Goal: Task Accomplishment & Management: Manage account settings

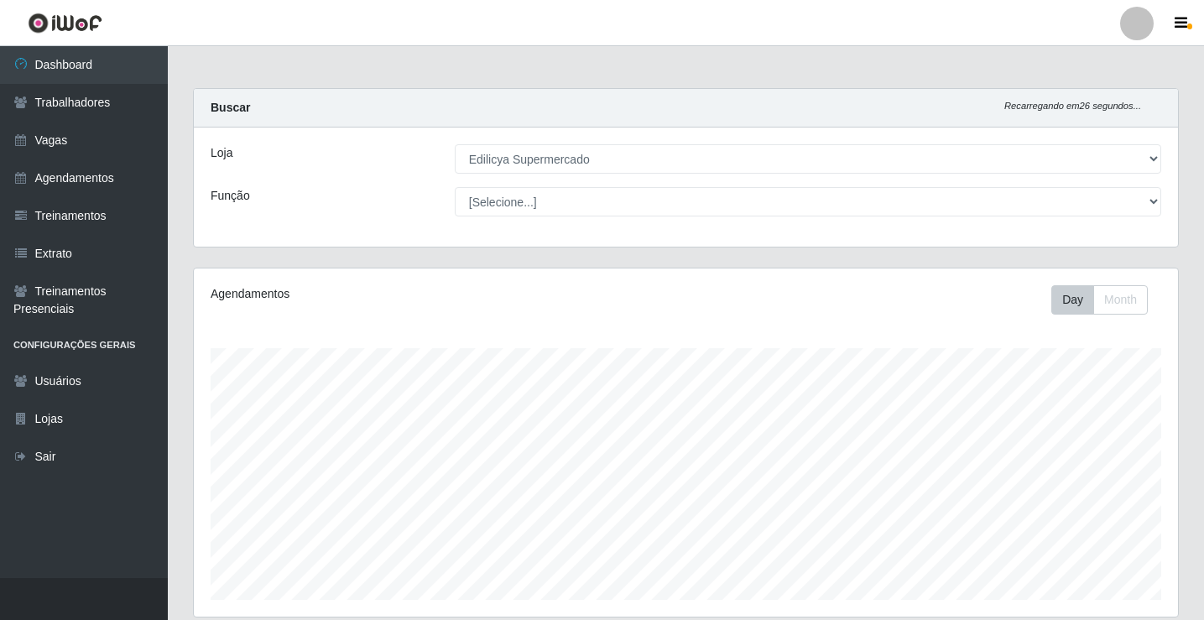
select select "460"
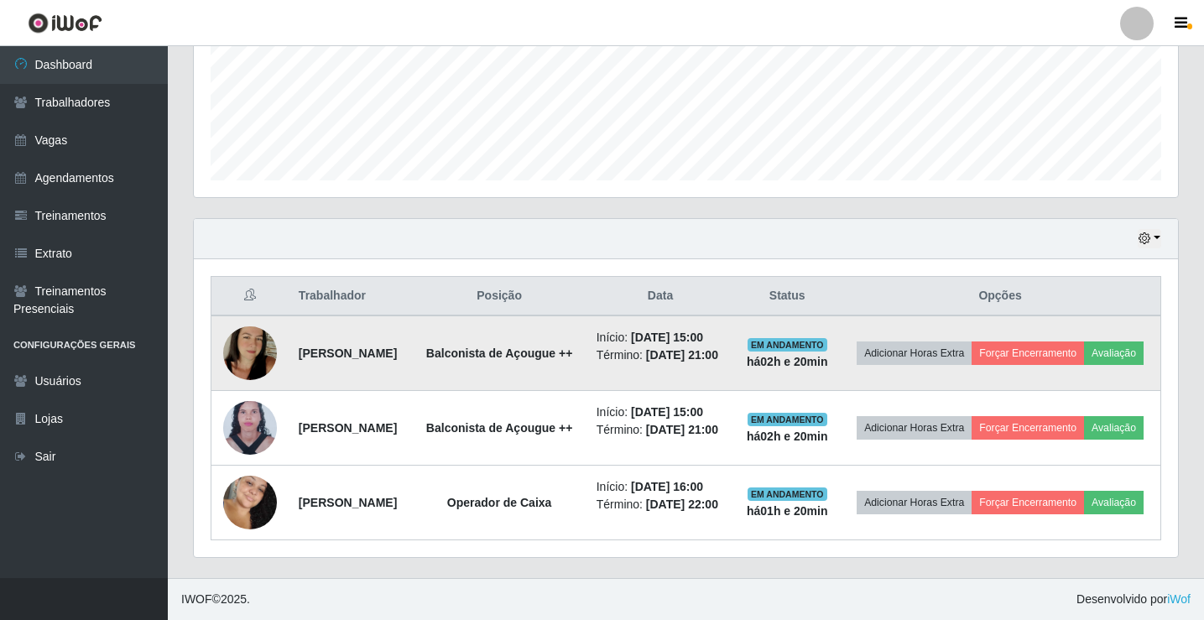
scroll to position [348, 984]
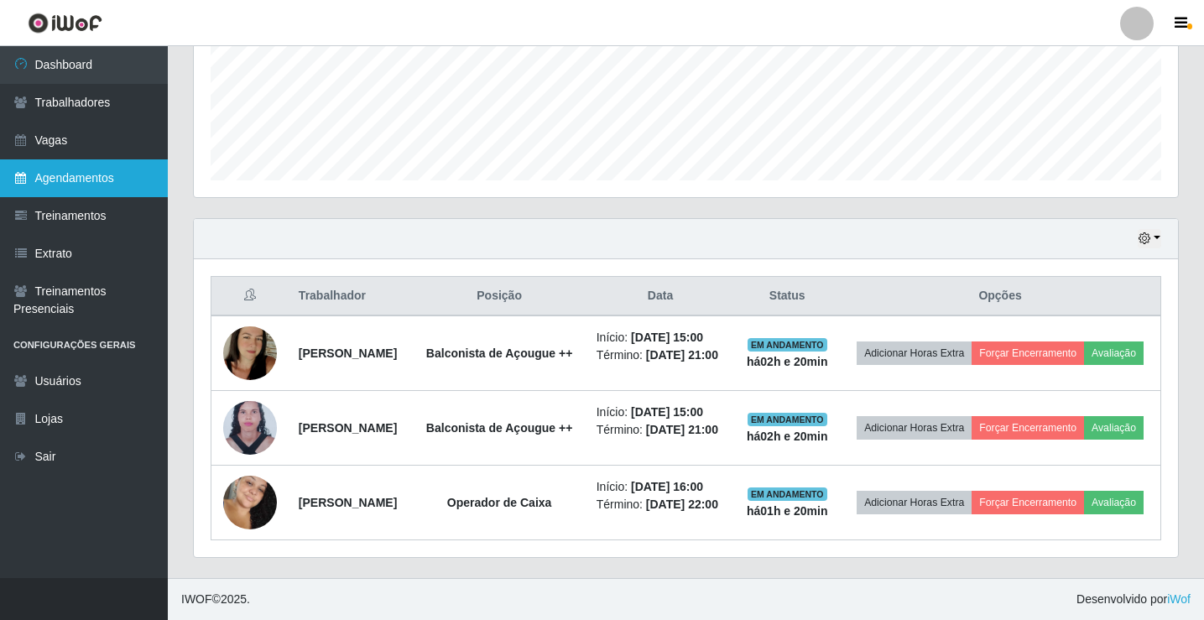
click at [72, 182] on link "Agendamentos" at bounding box center [84, 178] width 168 height 38
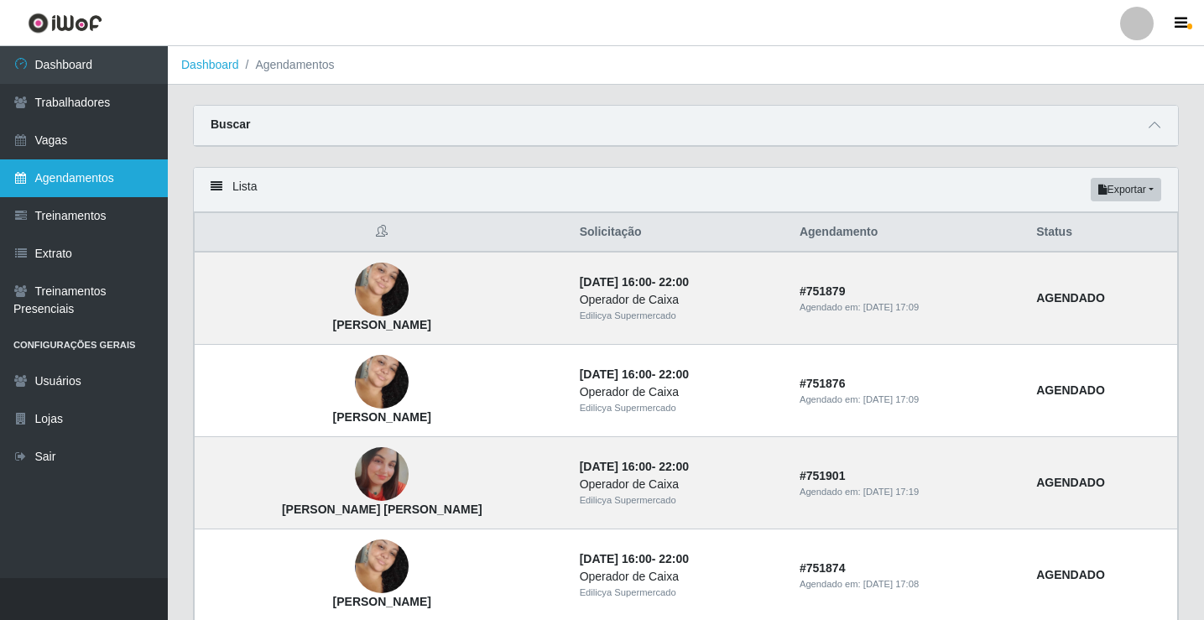
click at [0, 159] on link "Agendamentos" at bounding box center [84, 178] width 168 height 38
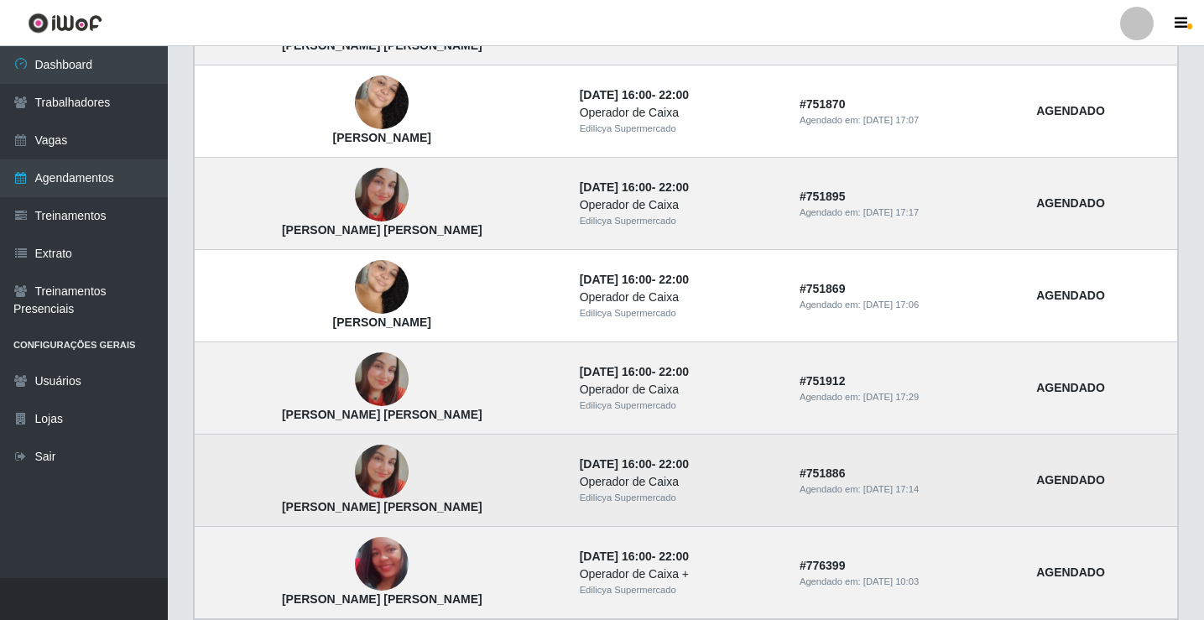
scroll to position [1091, 0]
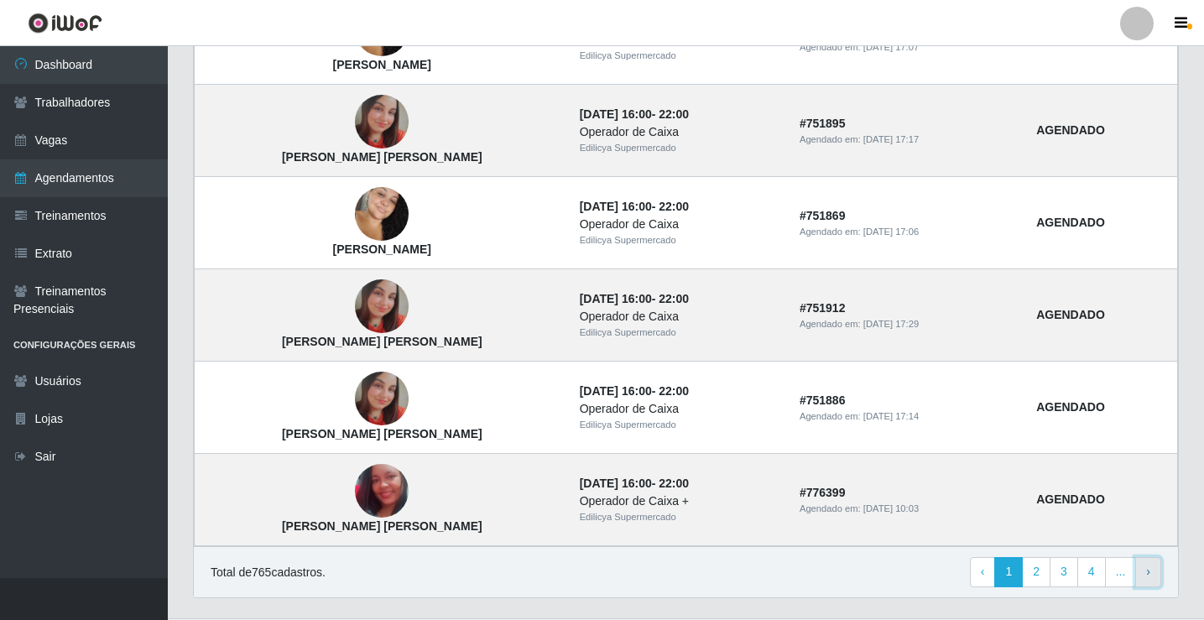
click at [1145, 578] on link "› Next" at bounding box center [1148, 572] width 26 height 30
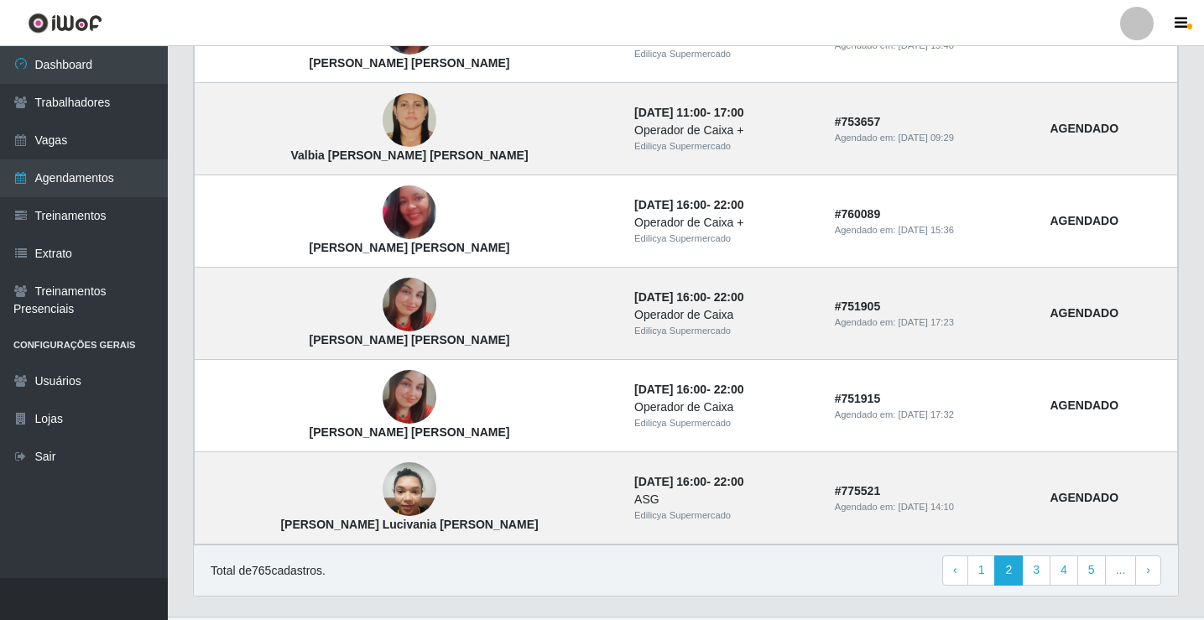
scroll to position [1132, 0]
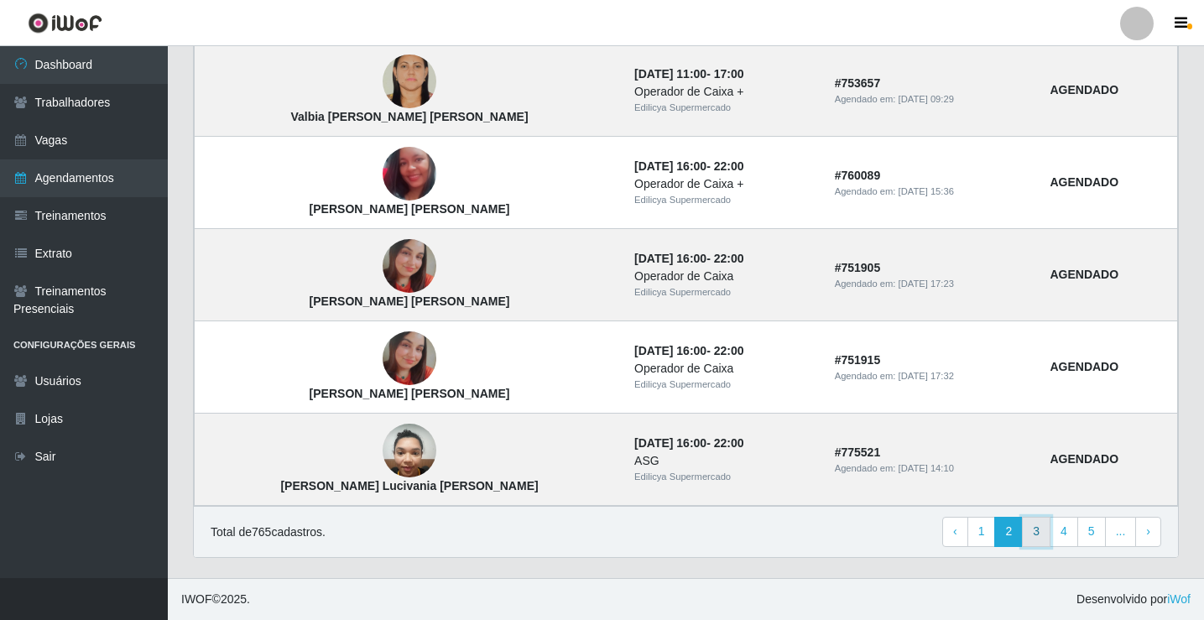
click at [1036, 535] on link "3" at bounding box center [1036, 532] width 29 height 30
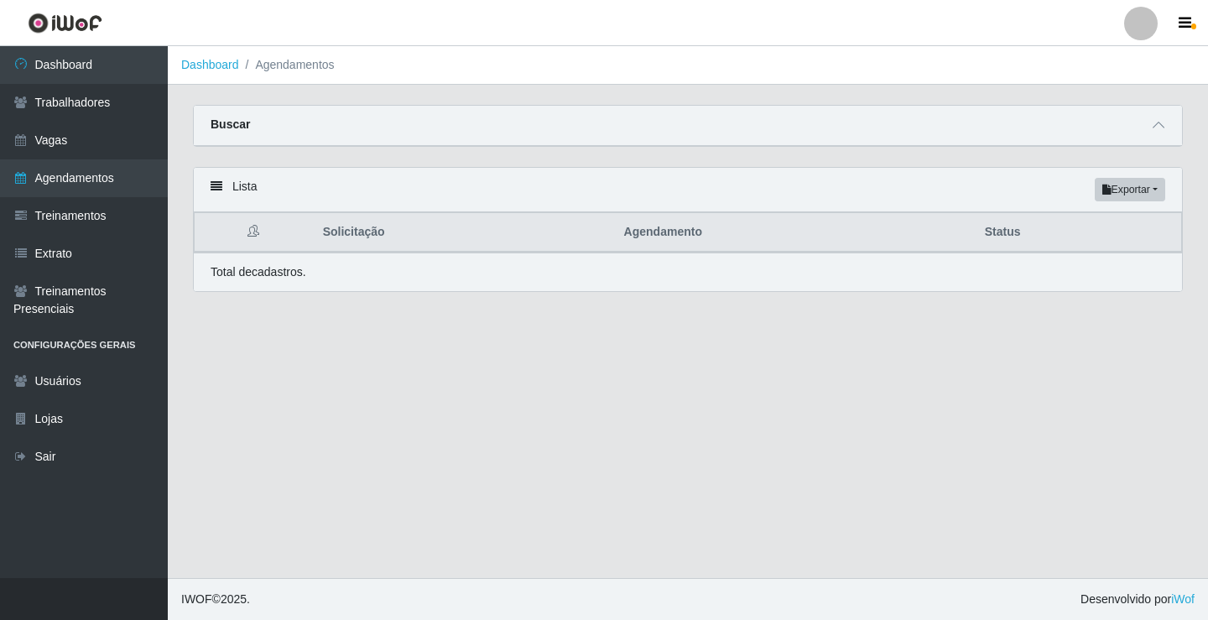
drag, startPoint x: 642, startPoint y: 340, endPoint x: 626, endPoint y: 345, distance: 16.7
click at [640, 339] on main "Dashboard Agendamentos Carregando... Buscar Início em Término em Status [Seleci…" at bounding box center [688, 312] width 1040 height 532
click at [74, 179] on link "Agendamentos" at bounding box center [84, 178] width 168 height 38
click at [330, 237] on th "Solicitação" at bounding box center [463, 232] width 301 height 39
click at [340, 240] on th "Solicitação" at bounding box center [463, 232] width 301 height 39
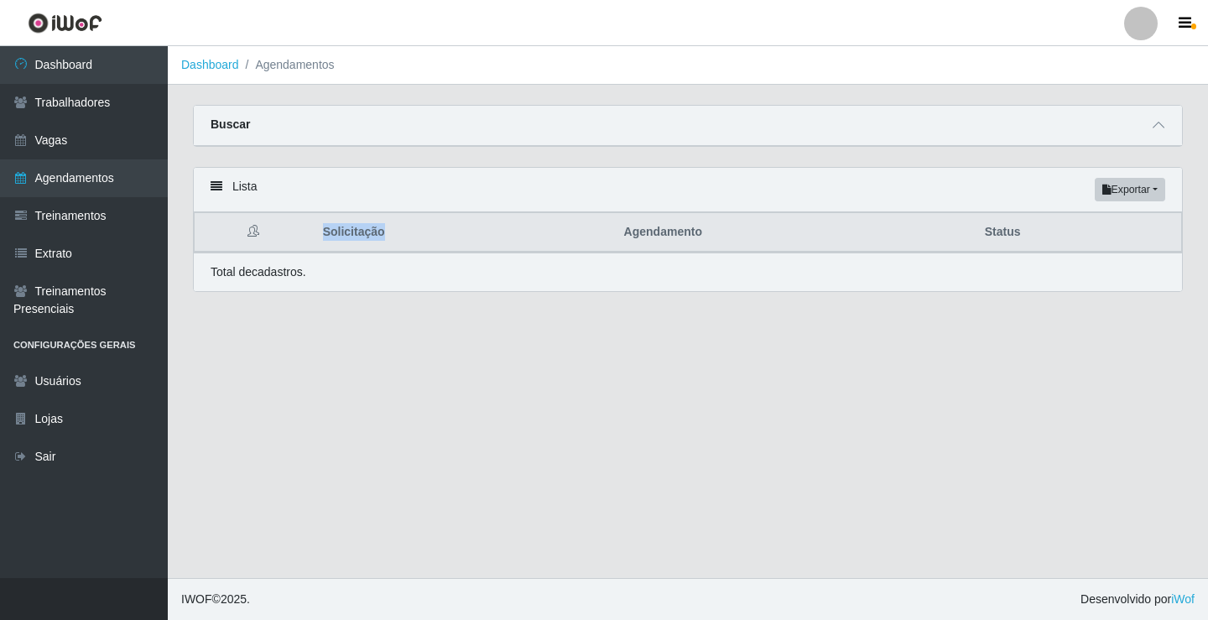
click at [340, 240] on th "Solicitação" at bounding box center [463, 232] width 301 height 39
click at [362, 298] on div "Lista Exportar PDF Excel Solicitação Agendamento Status Total de cadastros." at bounding box center [687, 239] width 1015 height 145
click at [858, 557] on main "Dashboard Agendamentos Carregando... Buscar Início em Término em Status [Seleci…" at bounding box center [688, 312] width 1040 height 532
click at [107, 145] on link "Vagas" at bounding box center [84, 141] width 168 height 38
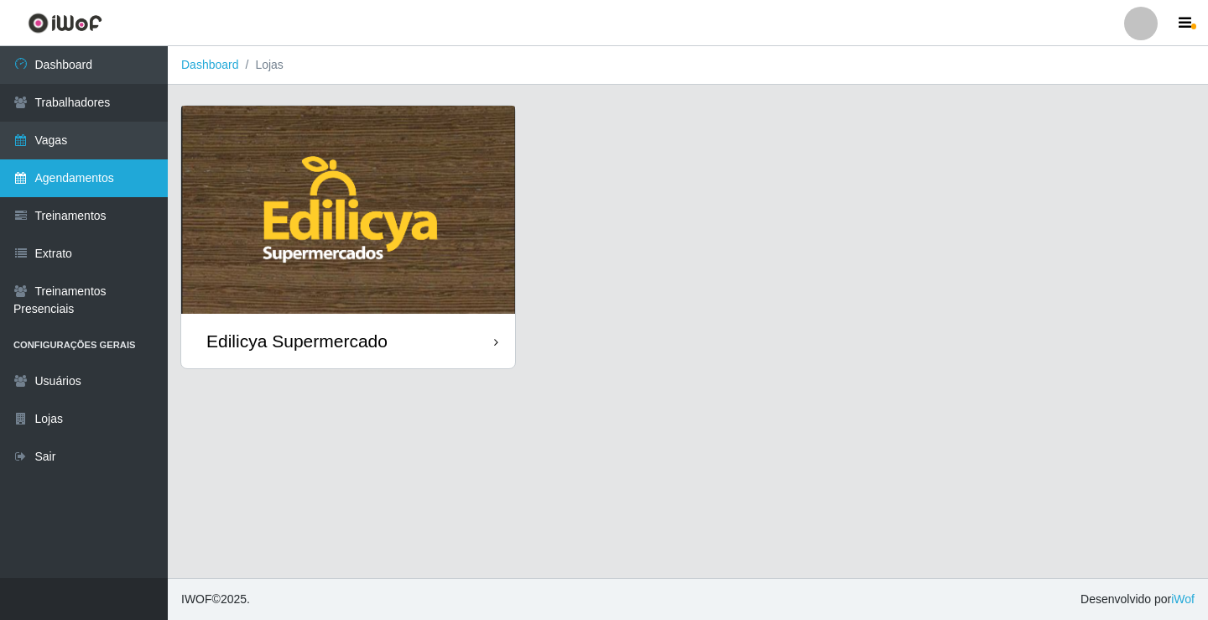
click at [98, 172] on link "Agendamentos" at bounding box center [84, 178] width 168 height 38
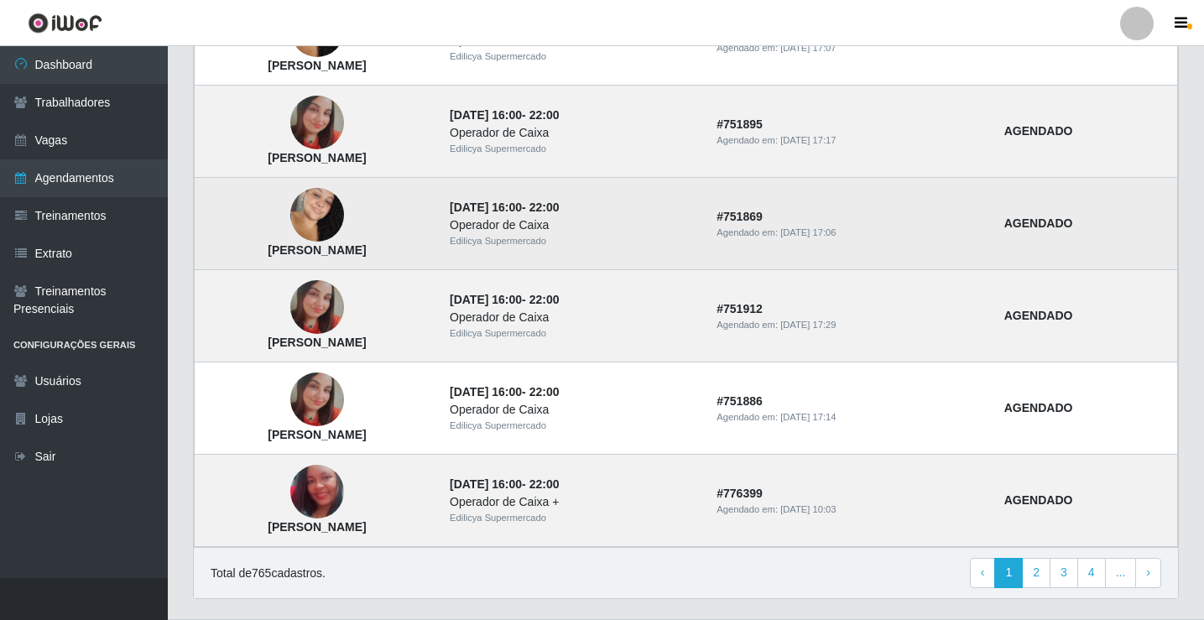
scroll to position [1091, 0]
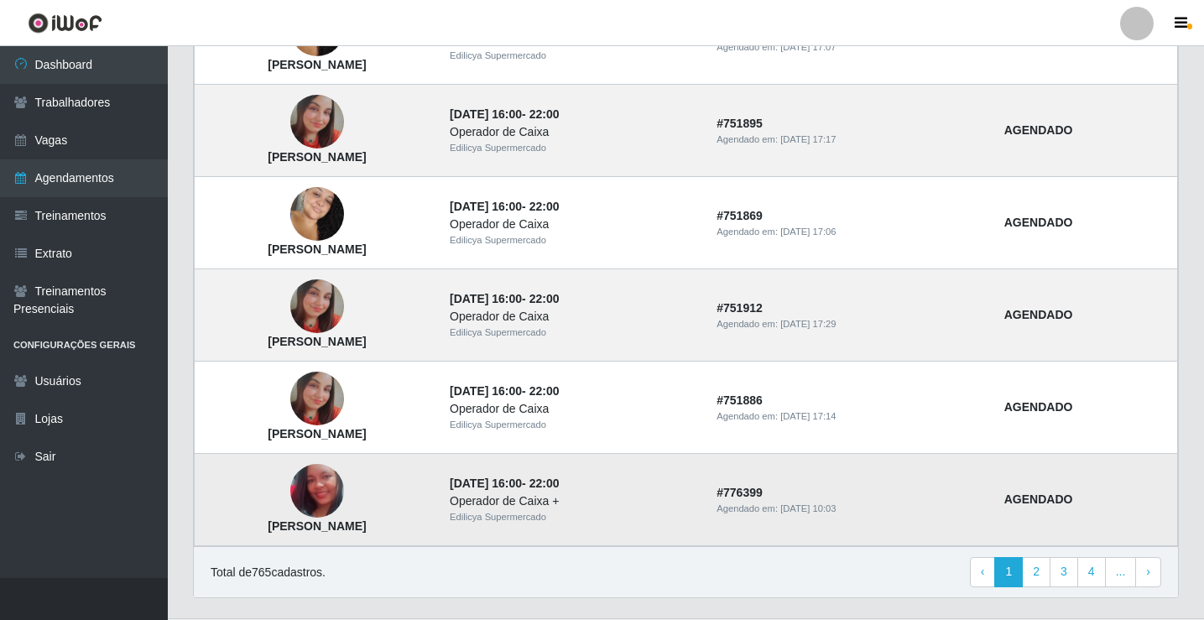
click at [344, 492] on img at bounding box center [317, 491] width 54 height 54
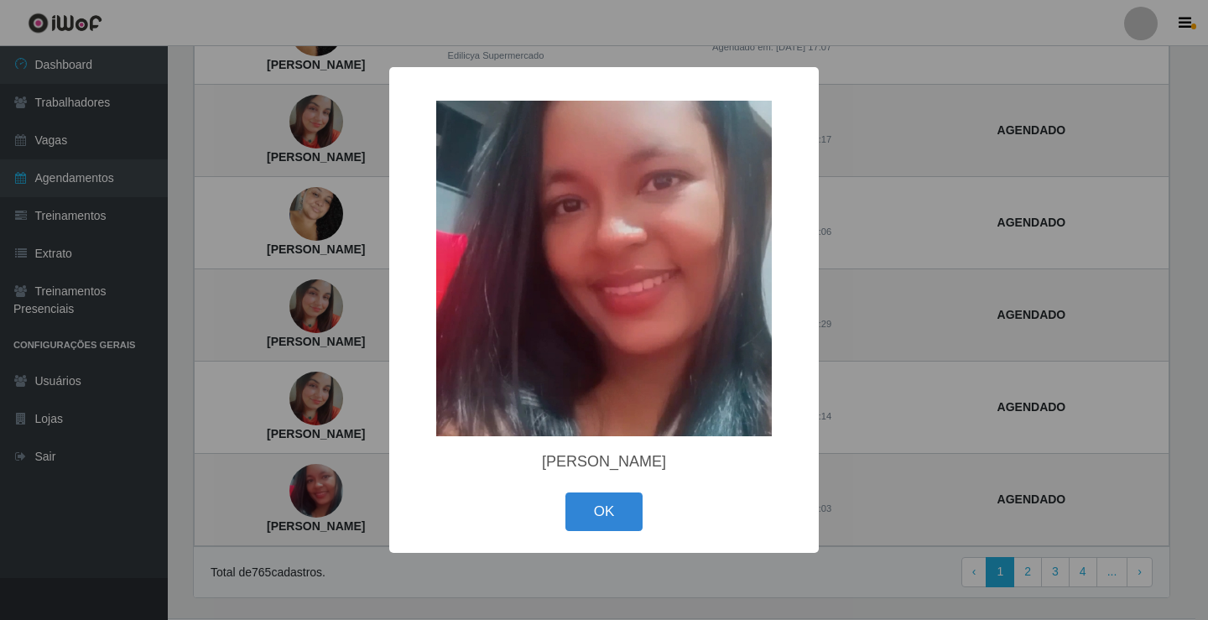
click at [362, 487] on div "× Maria isabel Silva de moura OK Cancel" at bounding box center [604, 310] width 1208 height 620
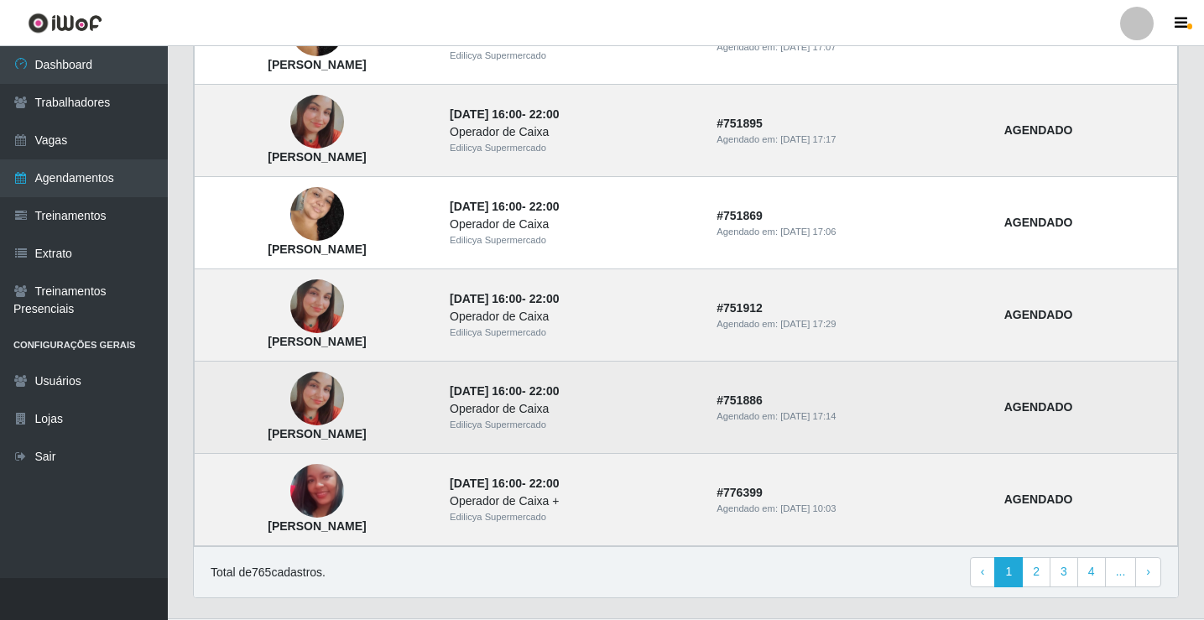
click at [344, 391] on img at bounding box center [317, 399] width 54 height 54
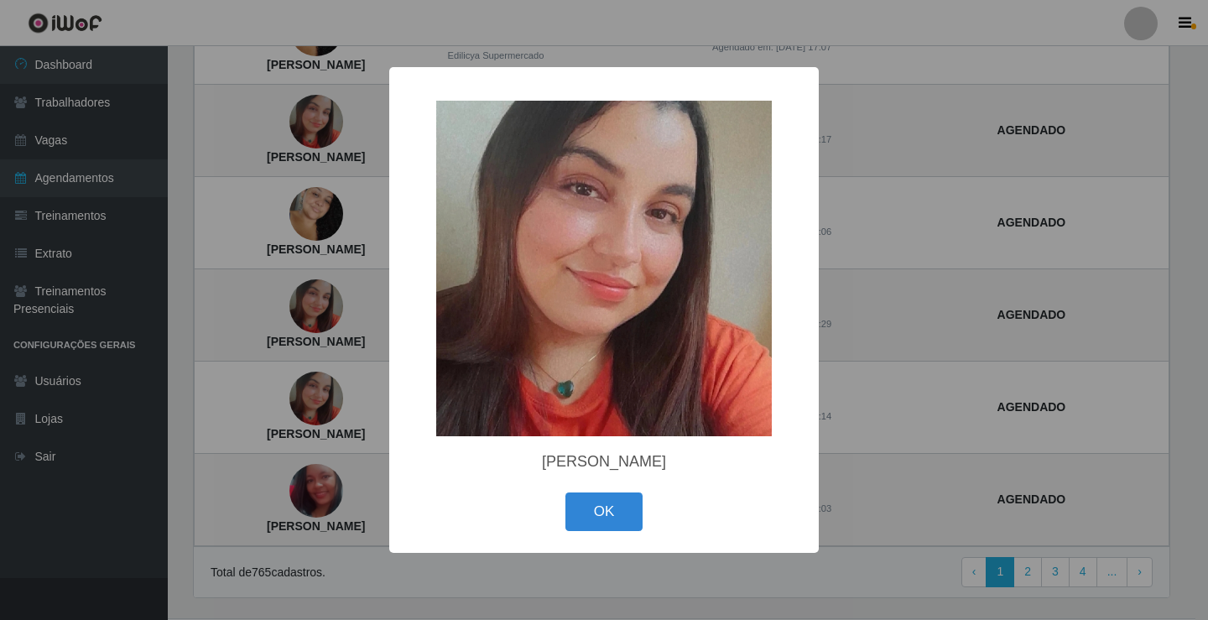
click at [354, 390] on div "× Ana Caroline Almeida da Silva OK Cancel" at bounding box center [604, 310] width 1208 height 620
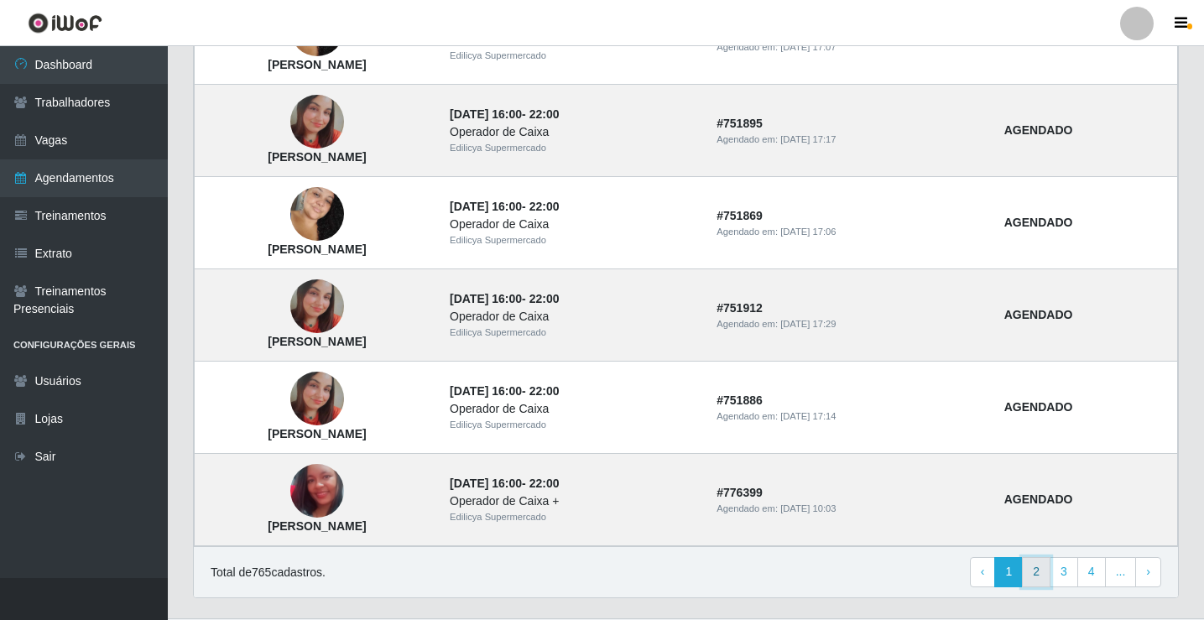
click at [1040, 573] on link "2" at bounding box center [1036, 572] width 29 height 30
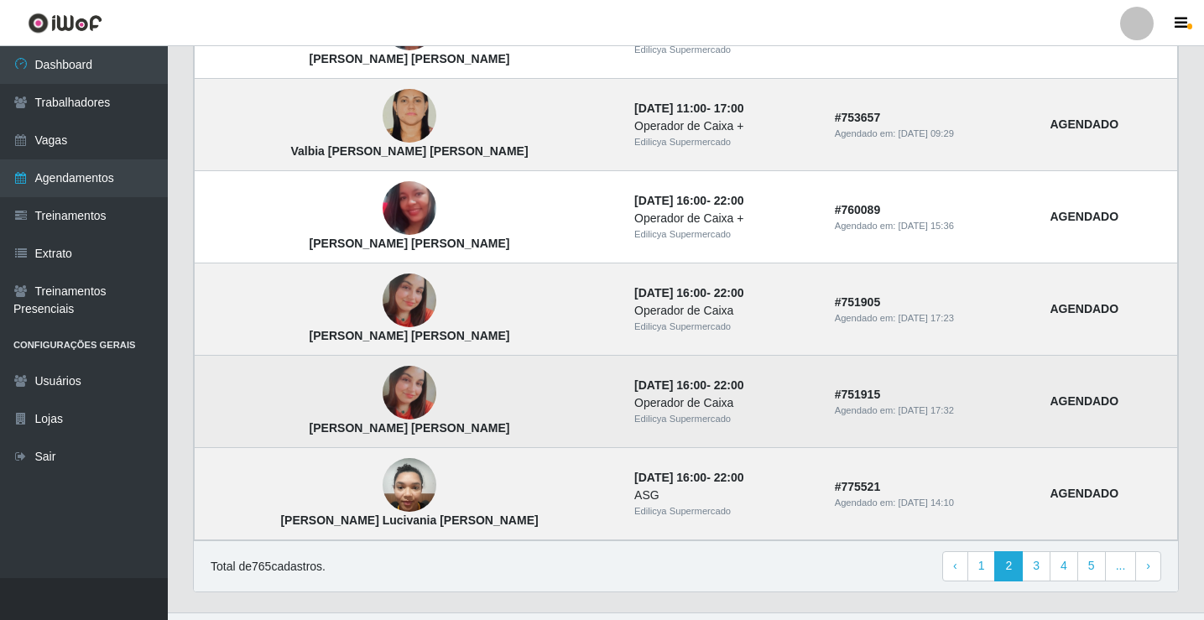
scroll to position [1132, 0]
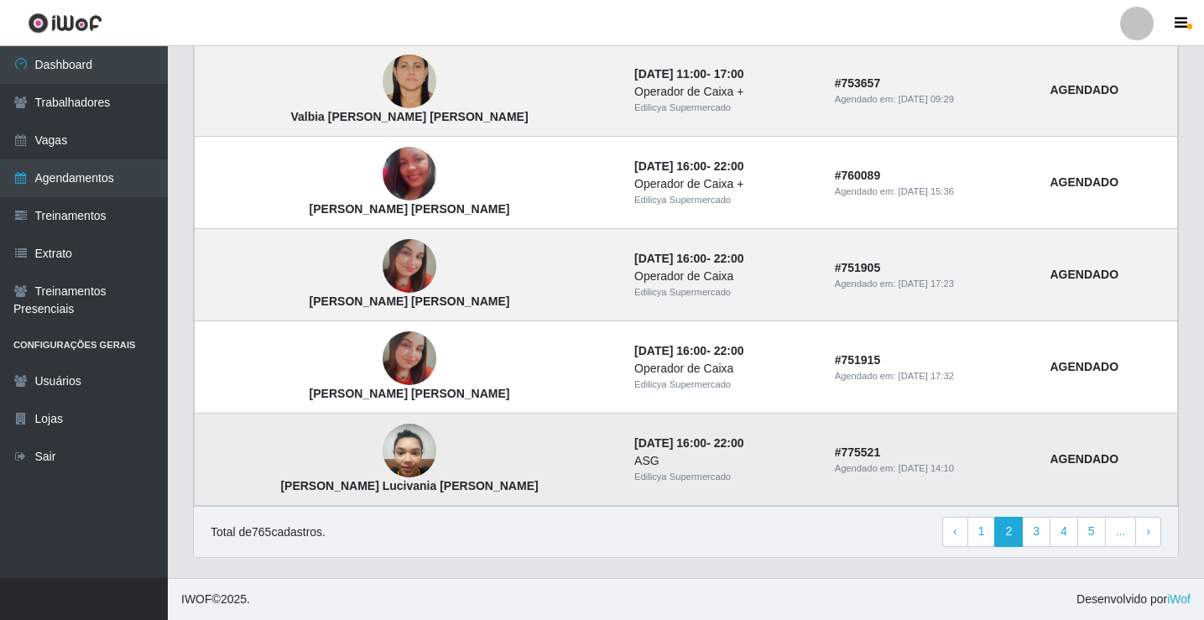
click at [932, 465] on div "Agendado em: [DATE] 14:10" at bounding box center [933, 468] width 196 height 14
click at [932, 465] on div "Agendado em: 08/10/2025, 14:10" at bounding box center [933, 468] width 196 height 14
click at [634, 463] on div "ASG" at bounding box center [724, 461] width 180 height 18
click at [634, 464] on div "ASG" at bounding box center [724, 461] width 180 height 18
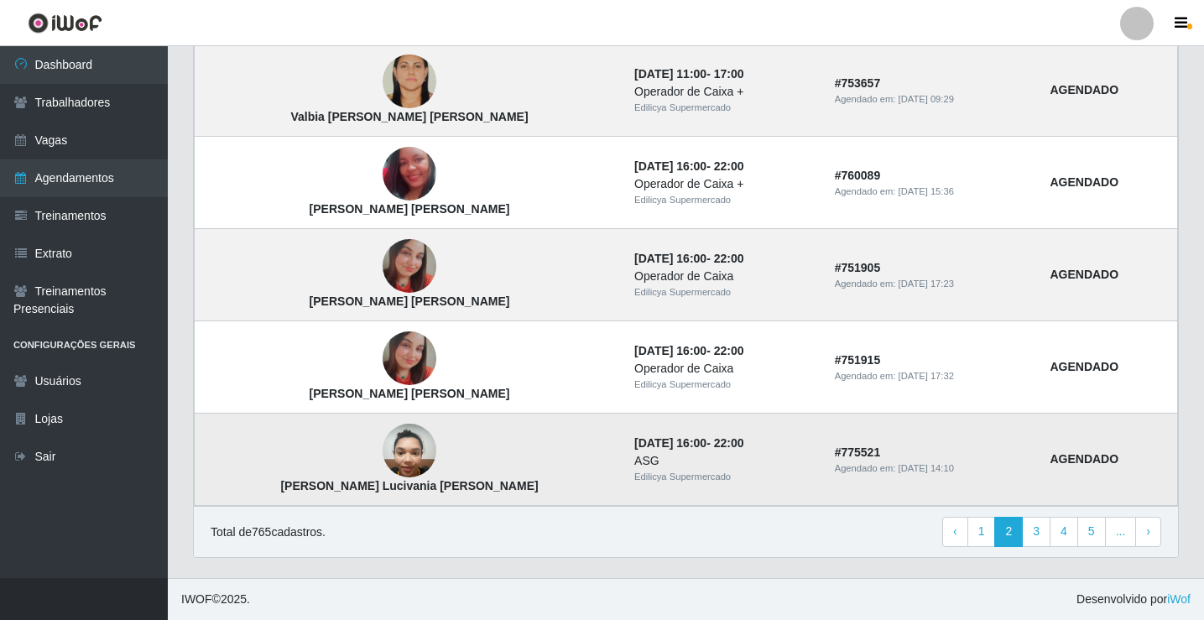
click at [1108, 466] on strong "AGENDADO" at bounding box center [1084, 458] width 69 height 13
click at [1102, 461] on strong "AGENDADO" at bounding box center [1084, 458] width 69 height 13
click at [383, 438] on img at bounding box center [410, 450] width 54 height 71
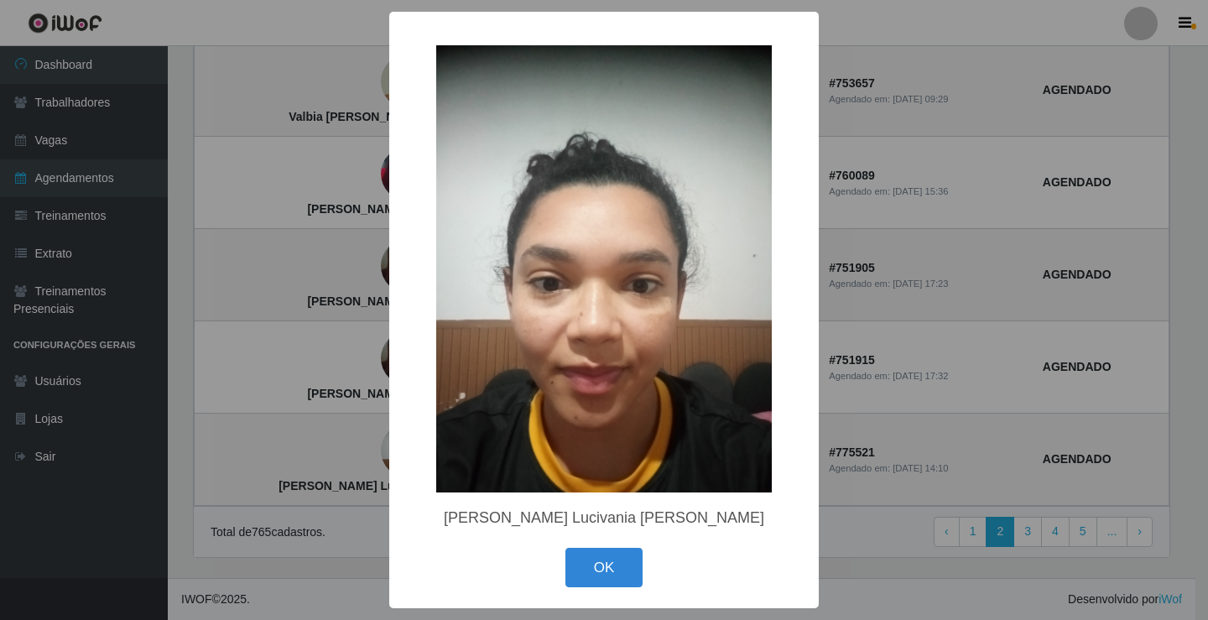
click at [348, 439] on div "× Maria Lucivania da Silva OK Cancel" at bounding box center [604, 310] width 1208 height 620
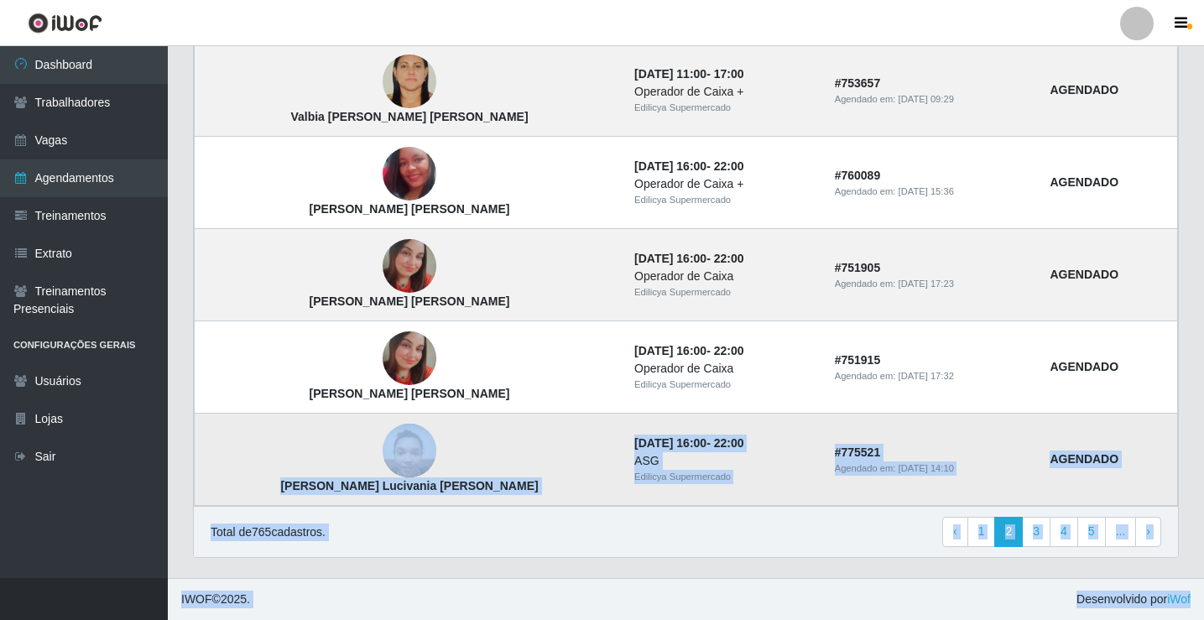
click at [383, 446] on img at bounding box center [410, 450] width 54 height 71
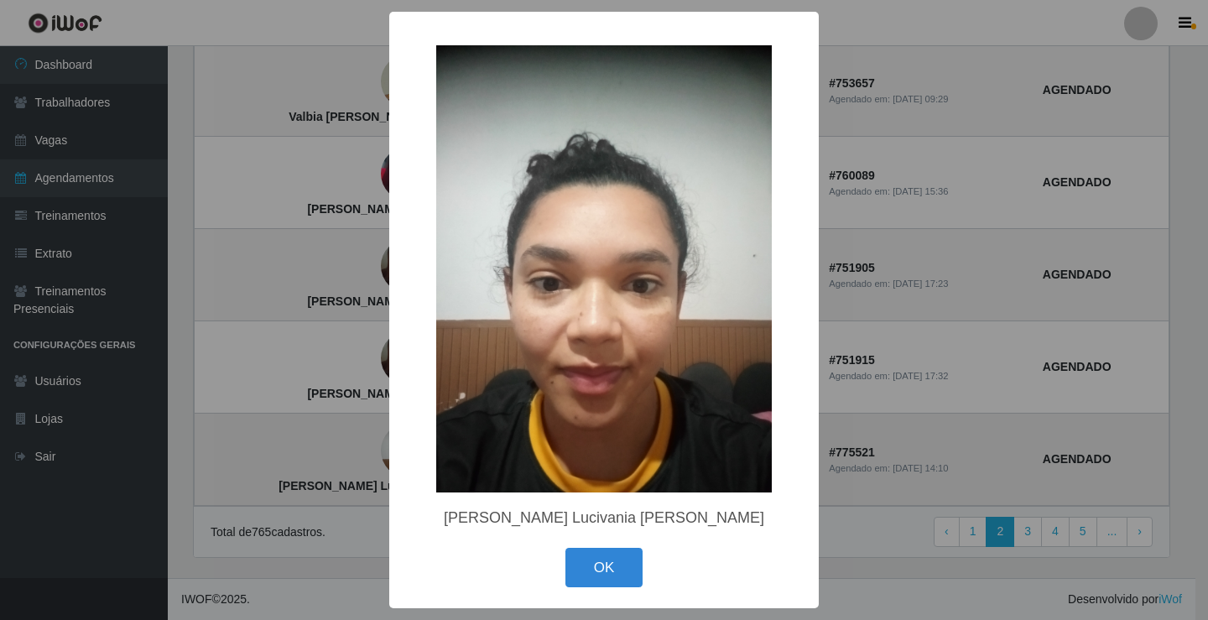
click at [358, 445] on div "× Maria Lucivania da Silva OK Cancel" at bounding box center [604, 310] width 1208 height 620
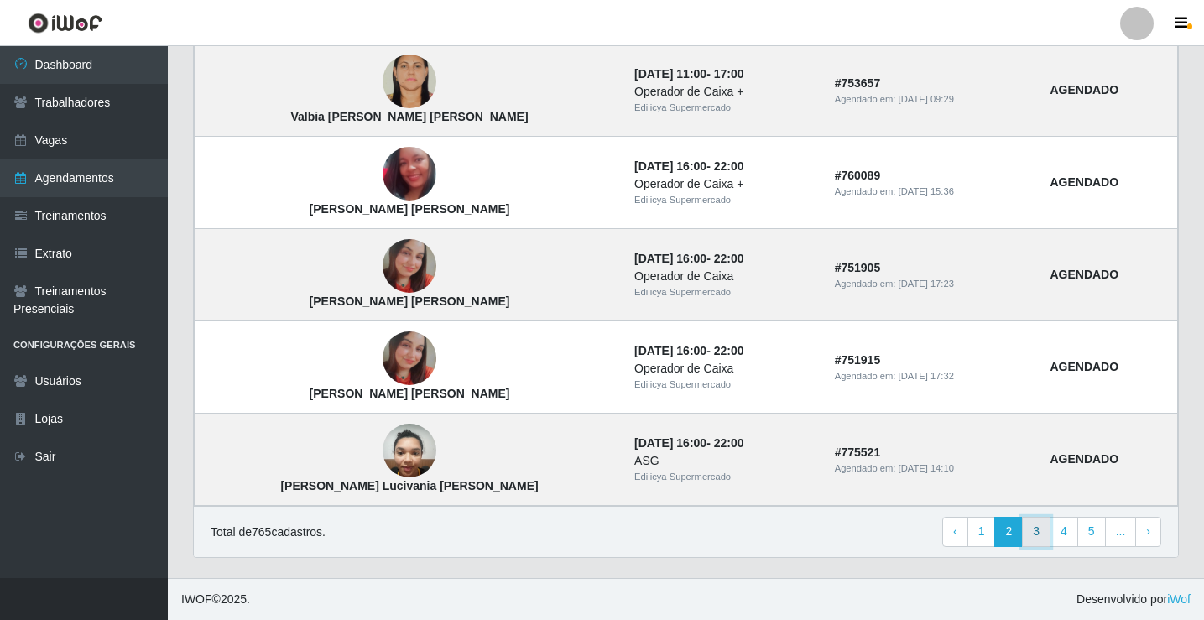
click at [1040, 532] on link "3" at bounding box center [1036, 532] width 29 height 30
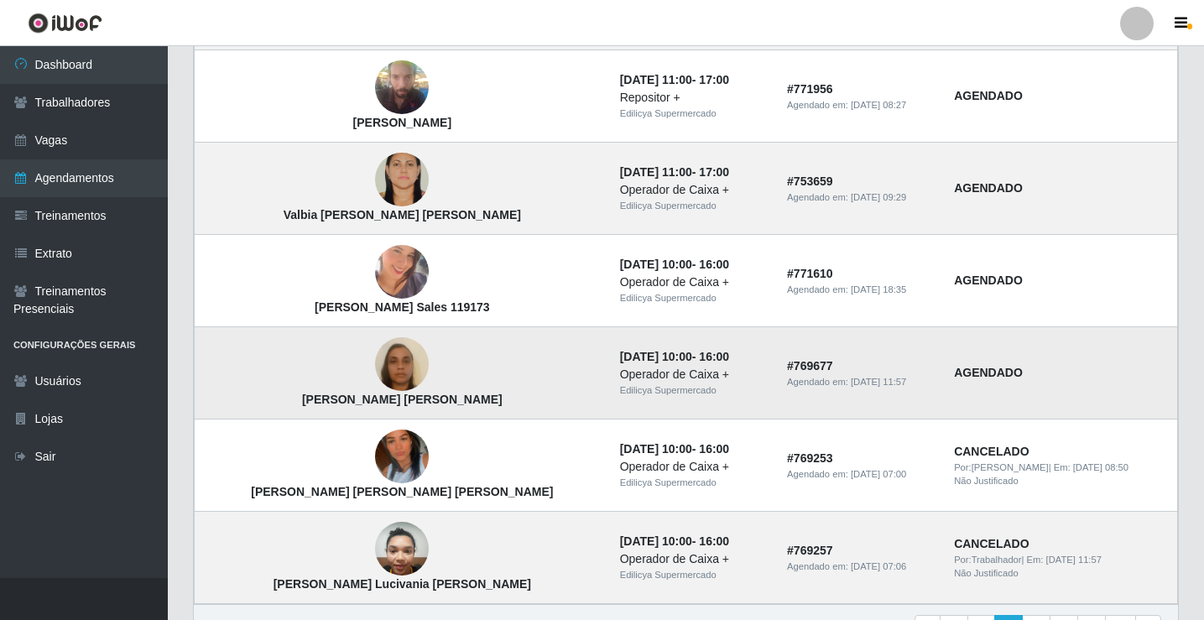
scroll to position [1132, 0]
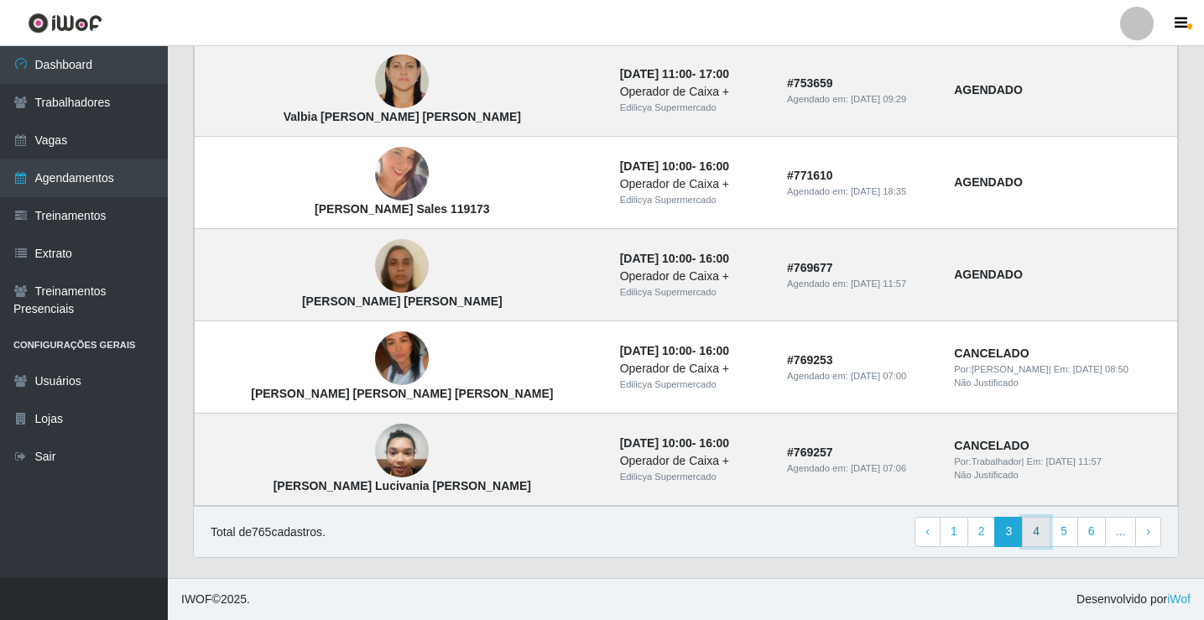
click at [1035, 532] on link "4" at bounding box center [1036, 532] width 29 height 30
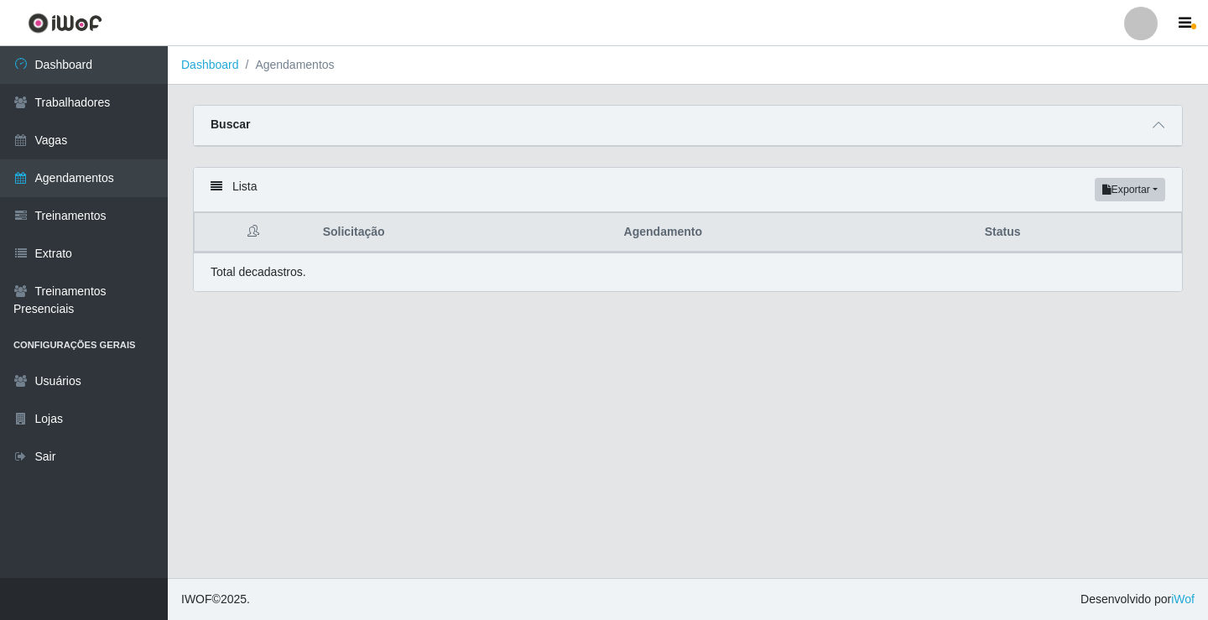
click at [585, 430] on main "Dashboard Agendamentos Carregando... Buscar Início em [GEOGRAPHIC_DATA] em Stat…" at bounding box center [688, 312] width 1040 height 532
drag, startPoint x: 581, startPoint y: 434, endPoint x: 389, endPoint y: 385, distance: 198.2
click at [389, 385] on main "Dashboard Agendamentos Carregando... Buscar Início em Término em Status [Seleci…" at bounding box center [688, 312] width 1040 height 532
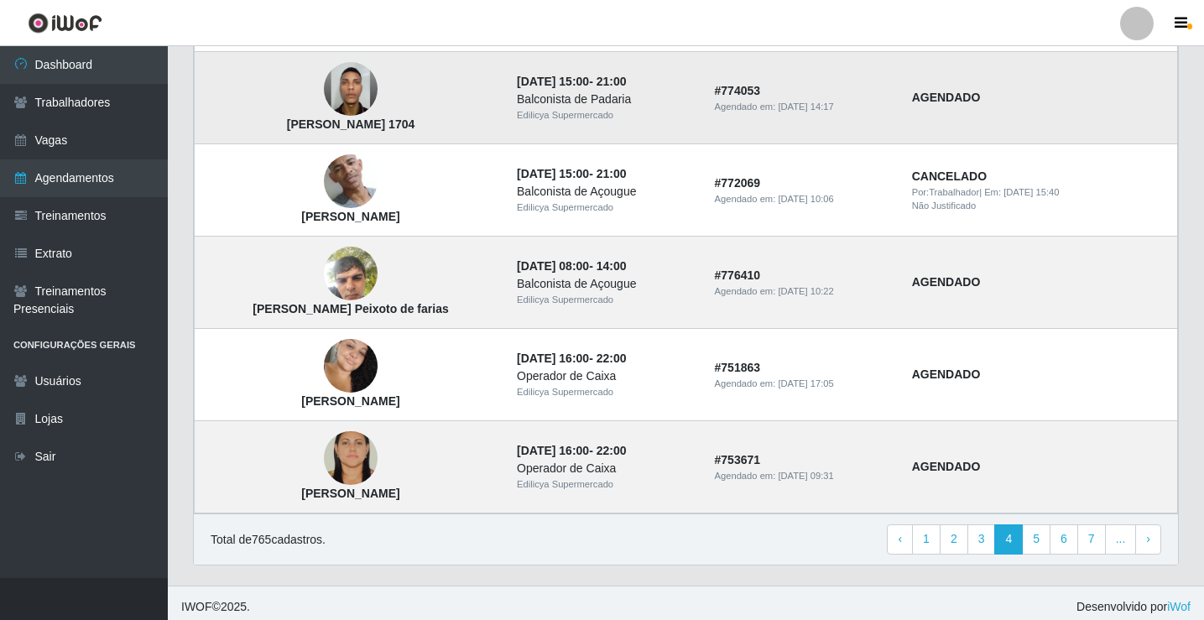
scroll to position [1132, 0]
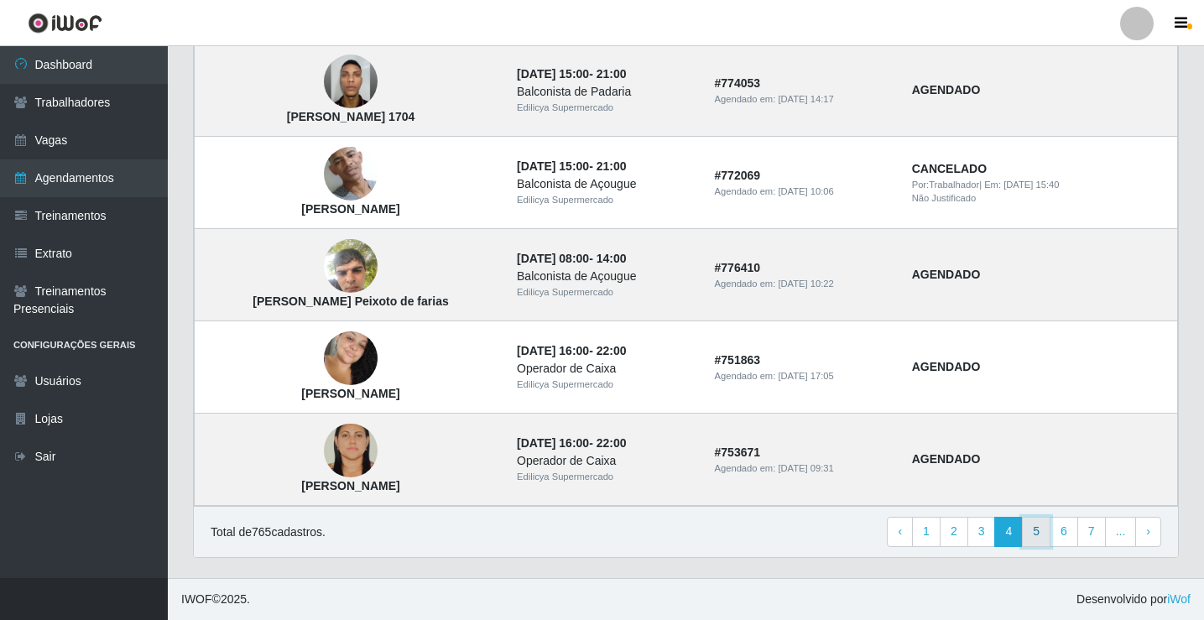
click at [1040, 534] on link "5" at bounding box center [1036, 532] width 29 height 30
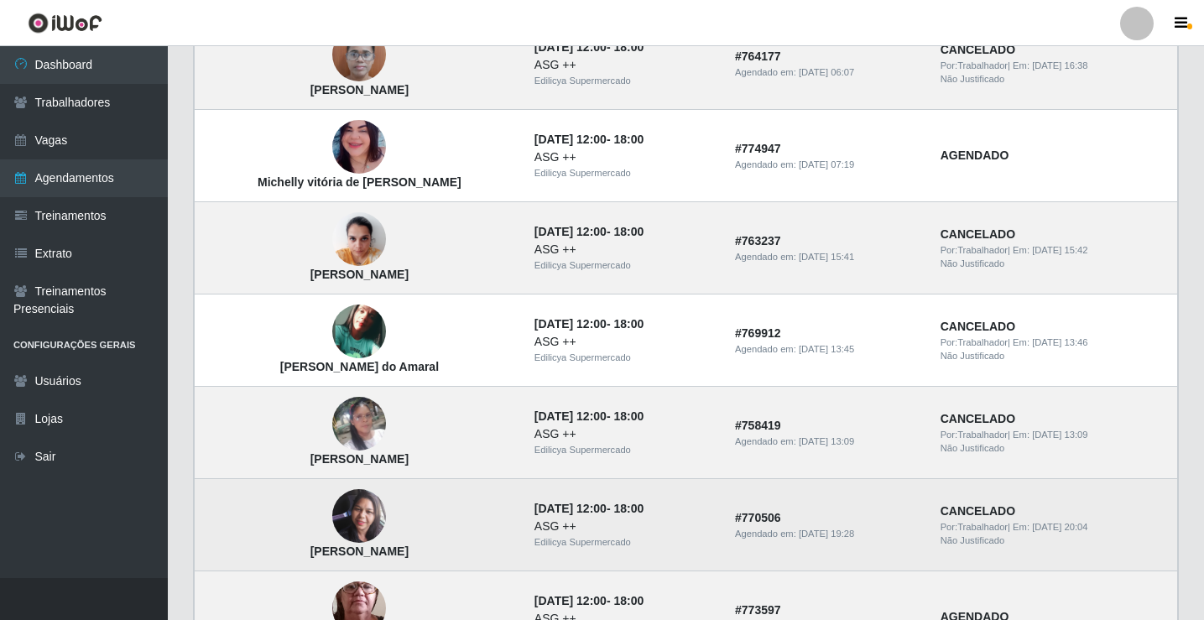
scroll to position [503, 0]
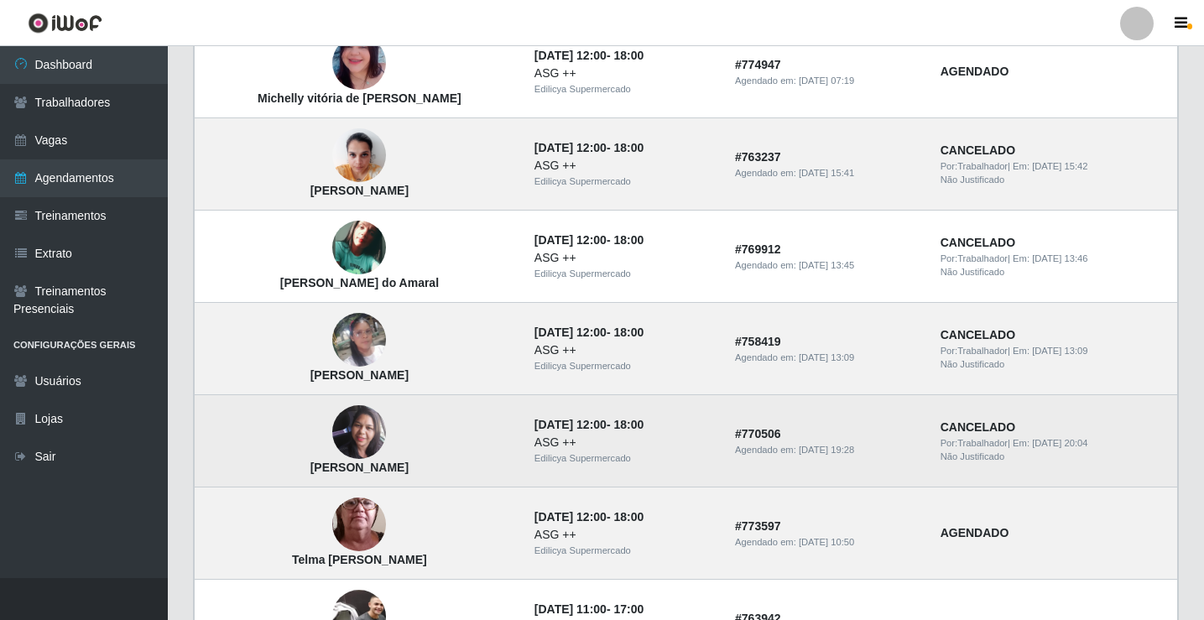
click at [349, 435] on img at bounding box center [359, 432] width 54 height 54
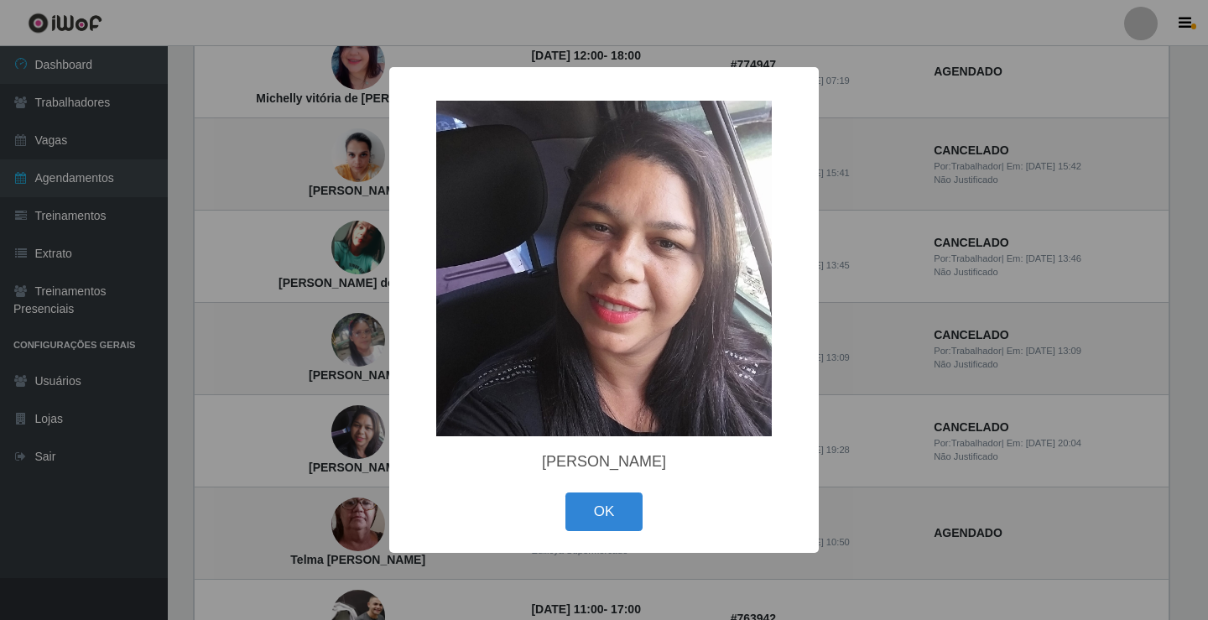
click at [347, 456] on div "× Roberta Katly Januário França Oliveira OK Cancel" at bounding box center [604, 310] width 1208 height 620
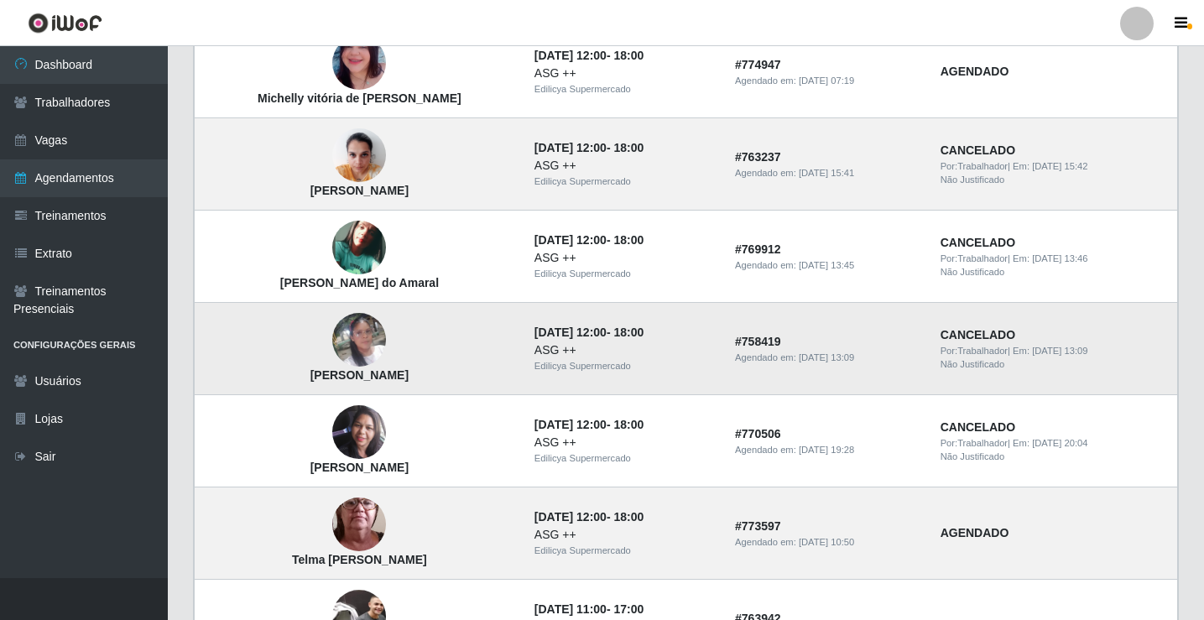
click at [347, 345] on img at bounding box center [359, 340] width 54 height 96
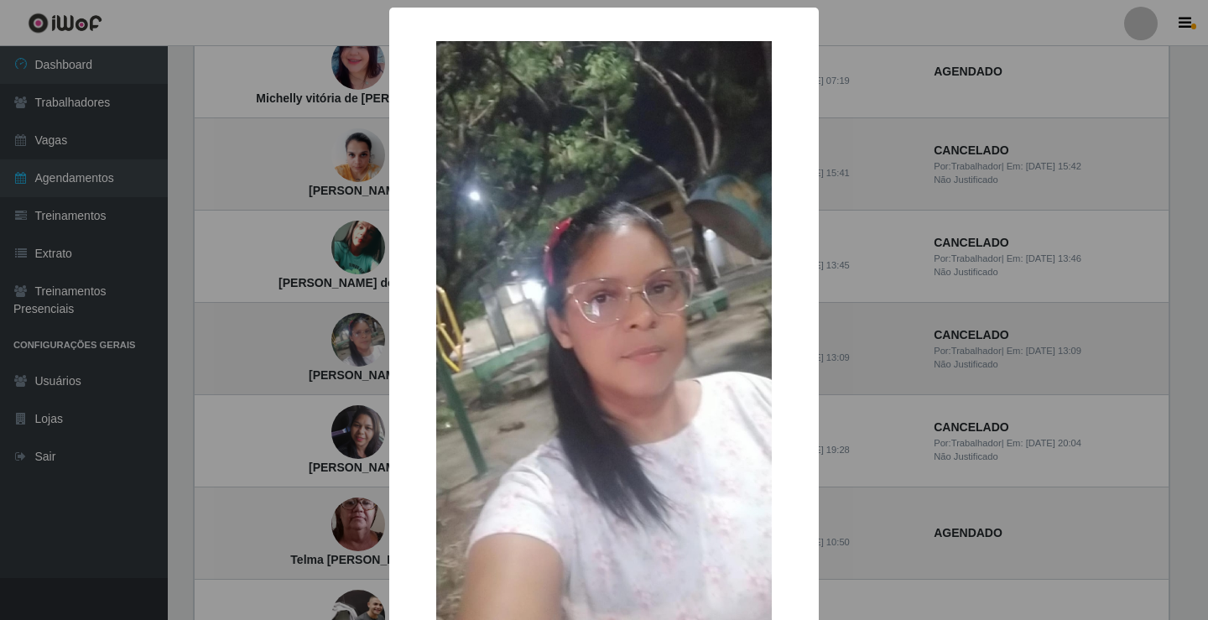
click at [347, 345] on div "× Maria Elizangela Da Silva Costa OK Cancel" at bounding box center [604, 310] width 1208 height 620
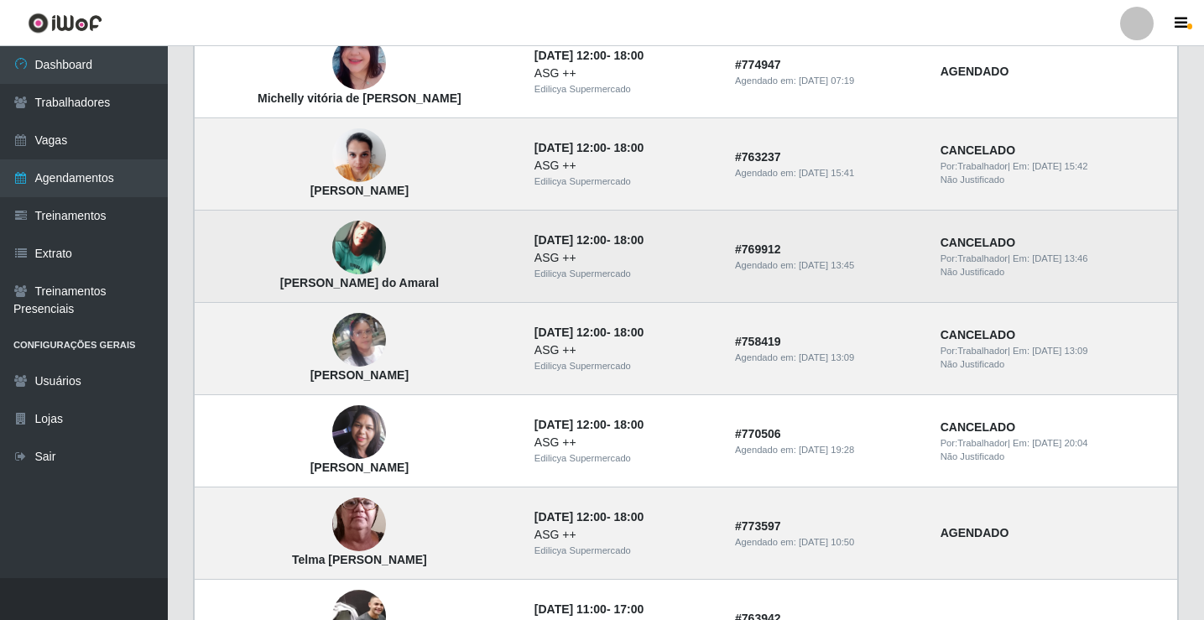
click at [345, 240] on img at bounding box center [359, 248] width 54 height 54
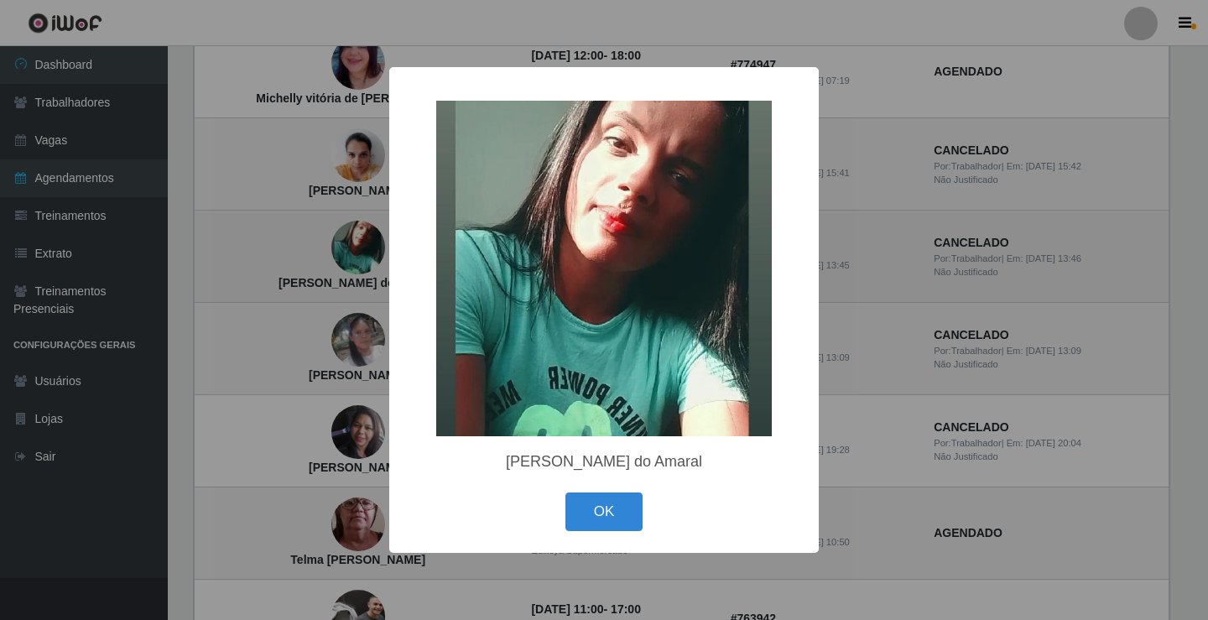
click at [345, 240] on div "× Yume Muriel Souza do Amaral OK Cancel" at bounding box center [604, 310] width 1208 height 620
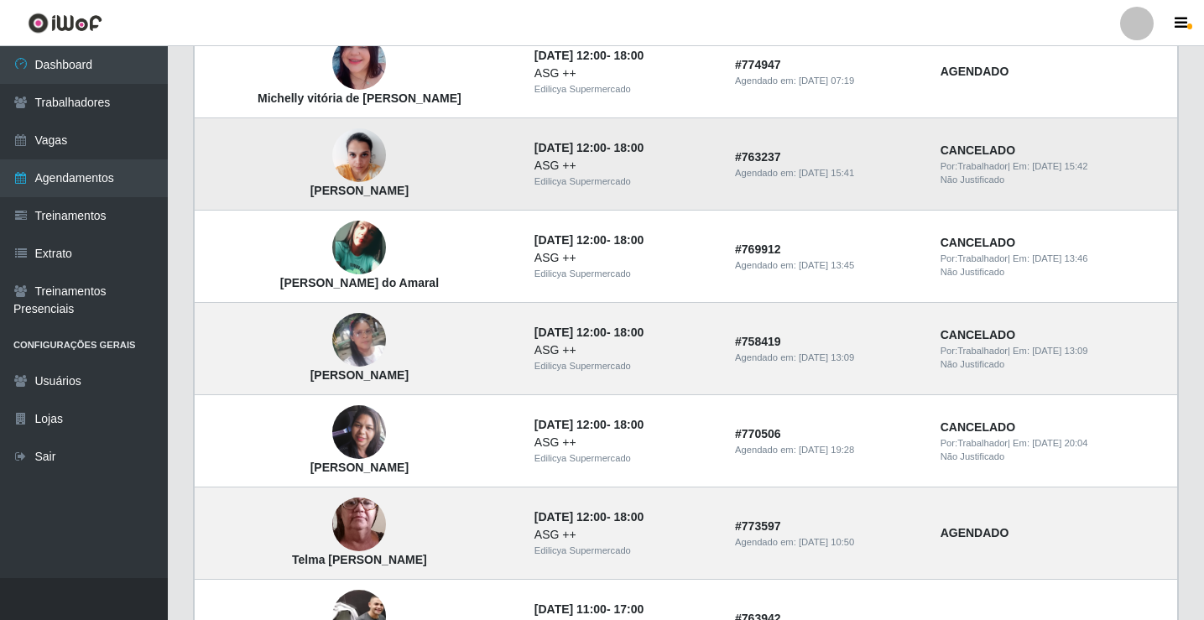
click at [351, 165] on img at bounding box center [359, 155] width 54 height 71
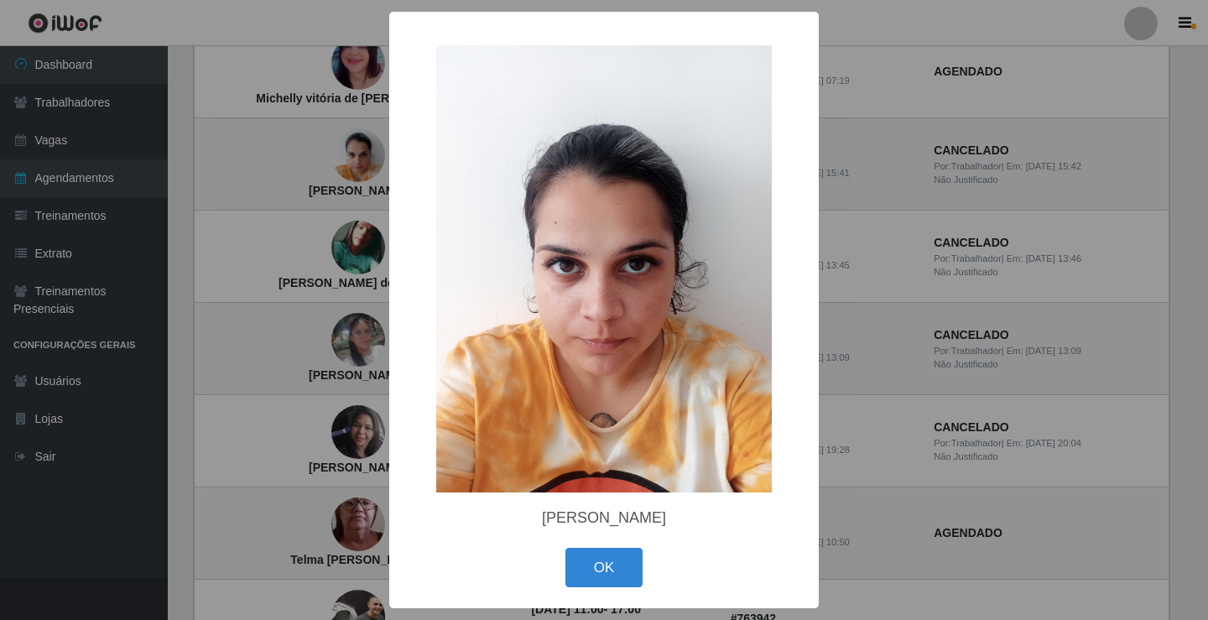
click at [350, 167] on div "× Jessica Emilly Lima Nascimento OK Cancel" at bounding box center [604, 310] width 1208 height 620
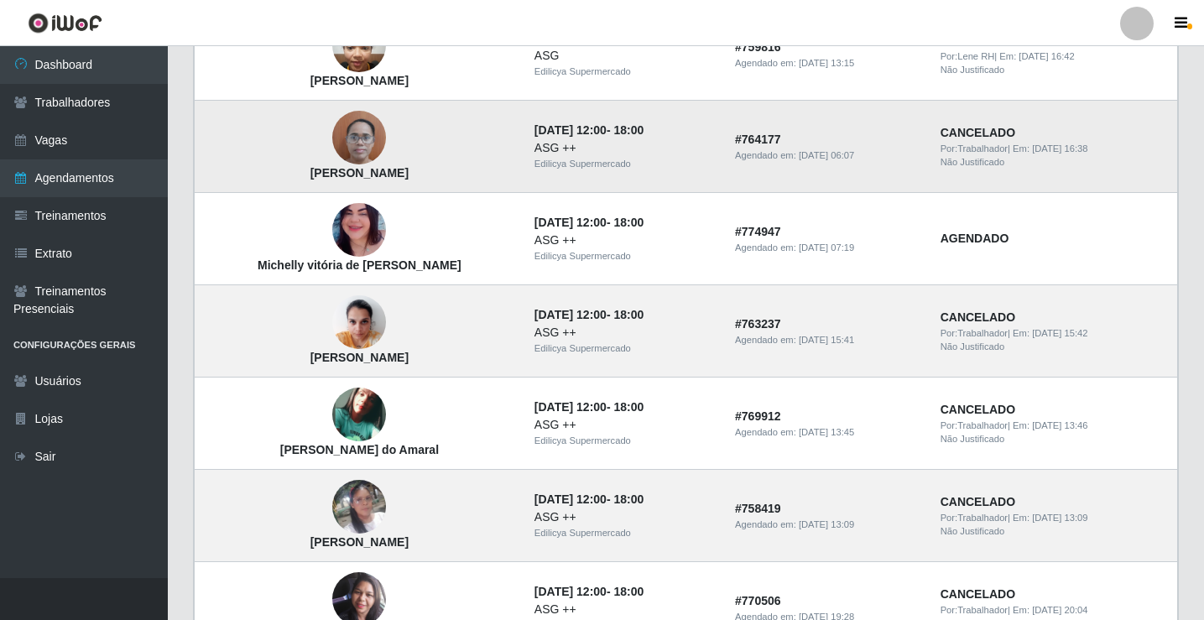
scroll to position [336, 0]
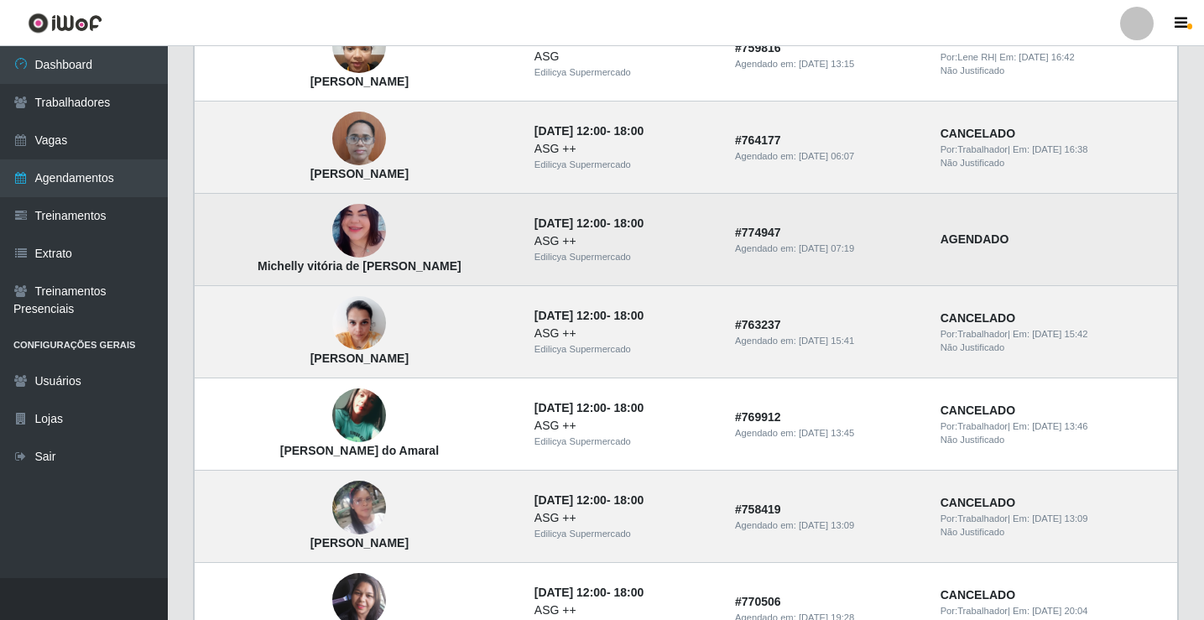
click at [353, 216] on img at bounding box center [359, 230] width 54 height 119
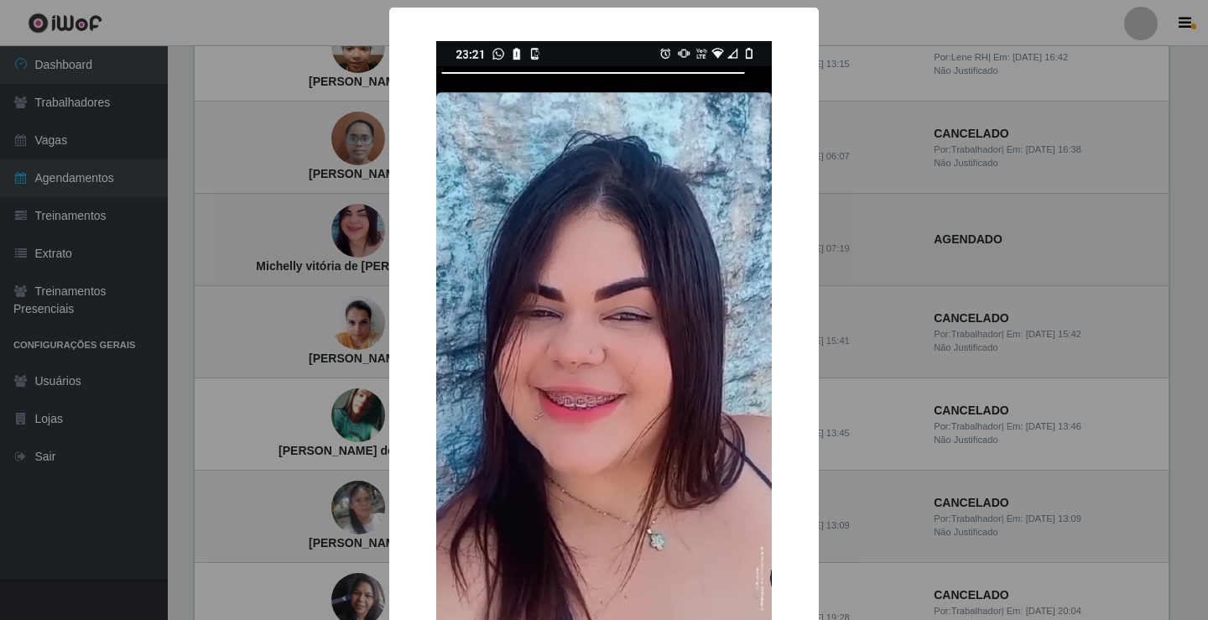
click at [353, 216] on div "× Michelly vitória de Souza Nóbrega OK Cancel" at bounding box center [604, 310] width 1208 height 620
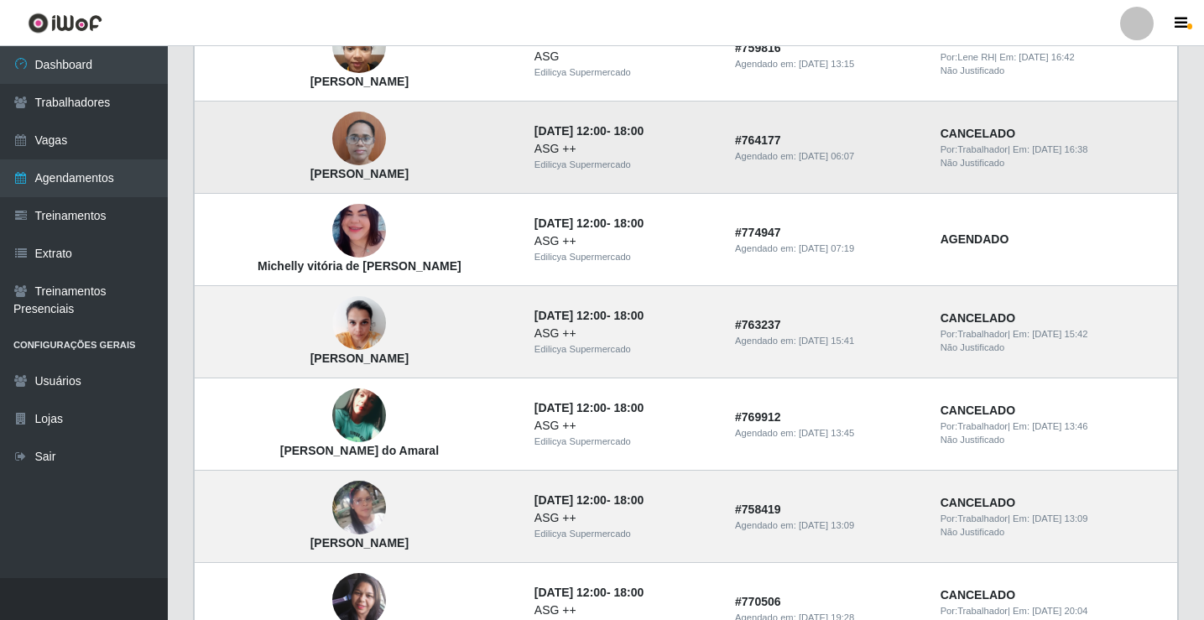
click at [967, 144] on span "Por: Trabalhador" at bounding box center [974, 149] width 67 height 10
click at [884, 138] on td "# 764177 Agendado em: 01/10/2025, 06:07" at bounding box center [828, 148] width 206 height 92
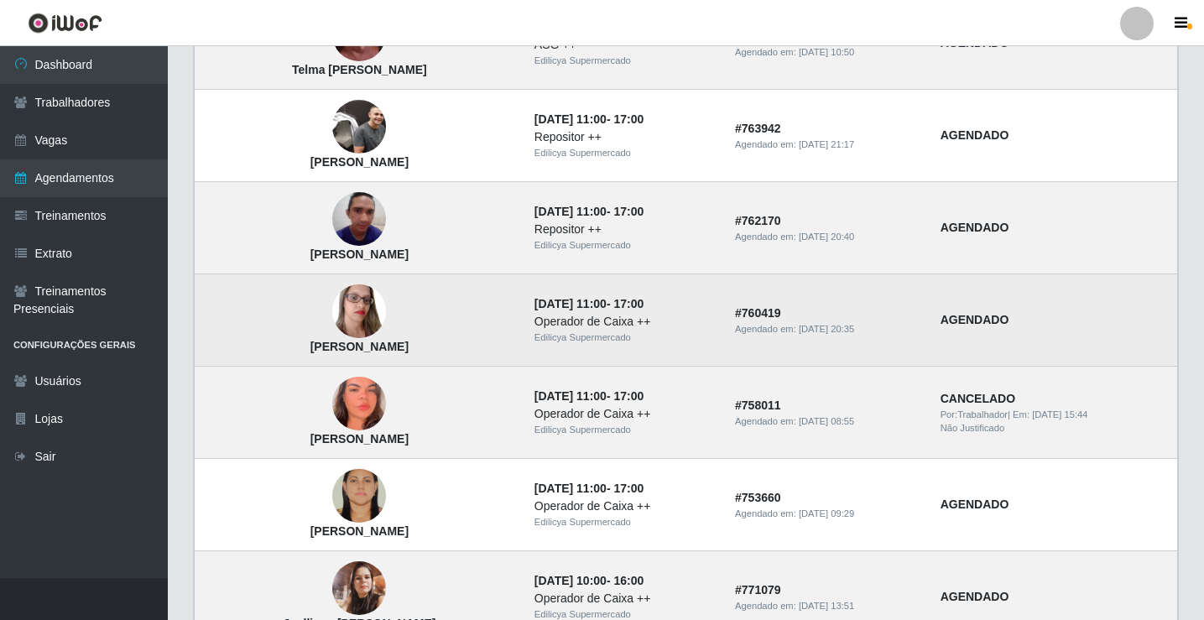
scroll to position [1132, 0]
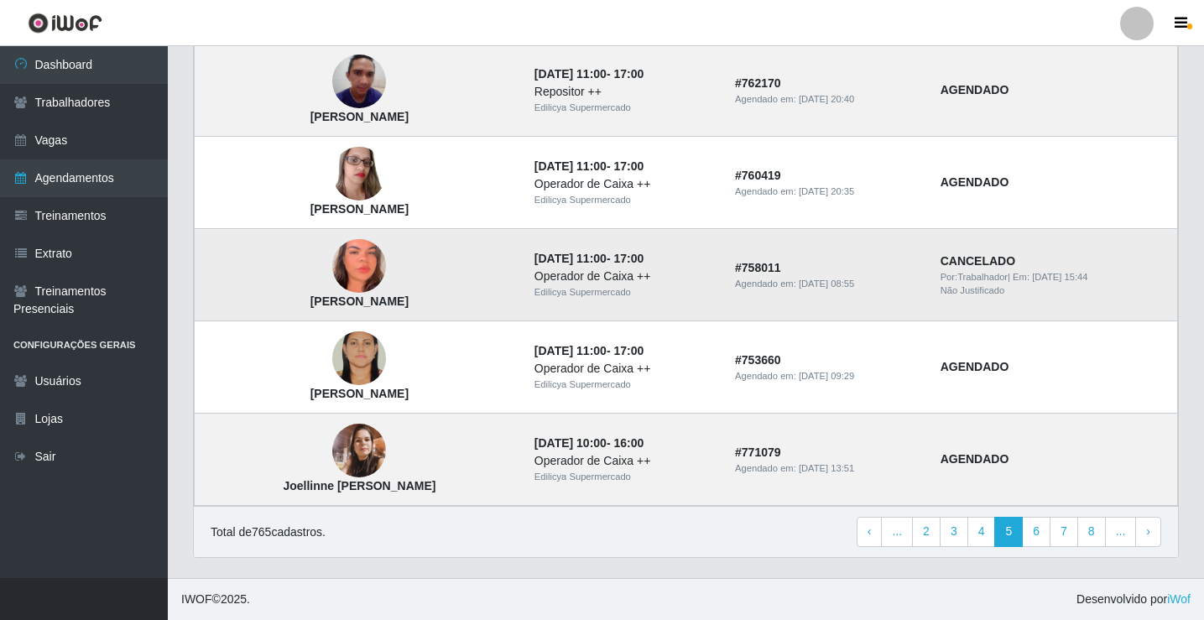
click at [351, 261] on img at bounding box center [359, 266] width 54 height 117
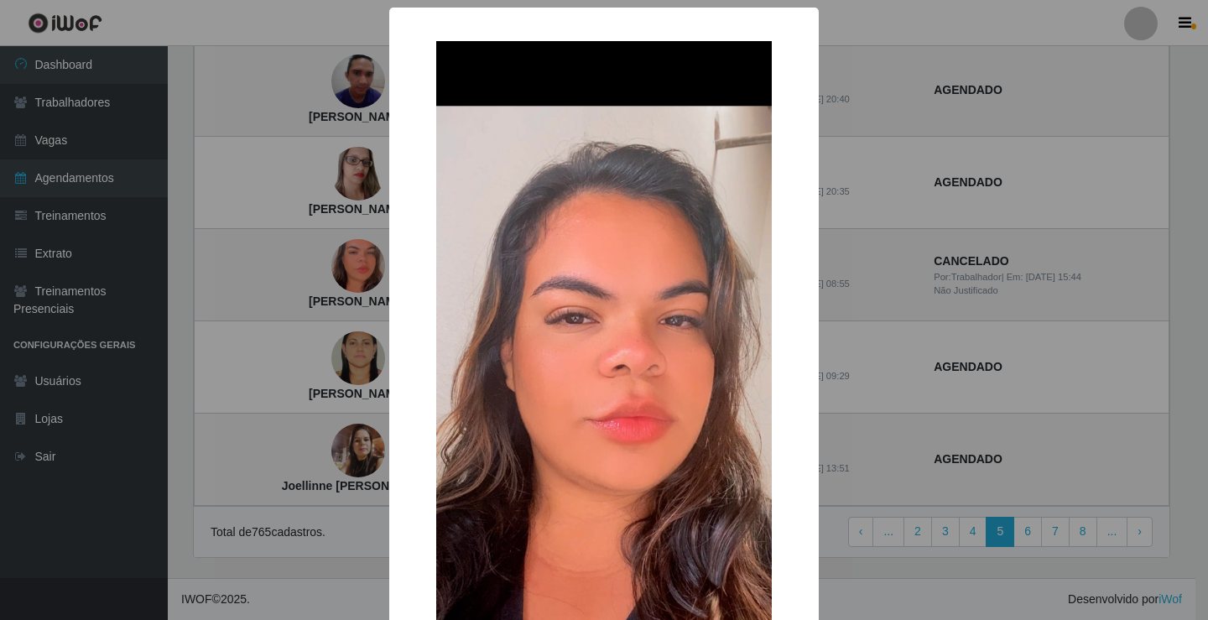
click at [353, 257] on div "× Renata Kelly da Silva Reis Maia OK Cancel" at bounding box center [604, 310] width 1208 height 620
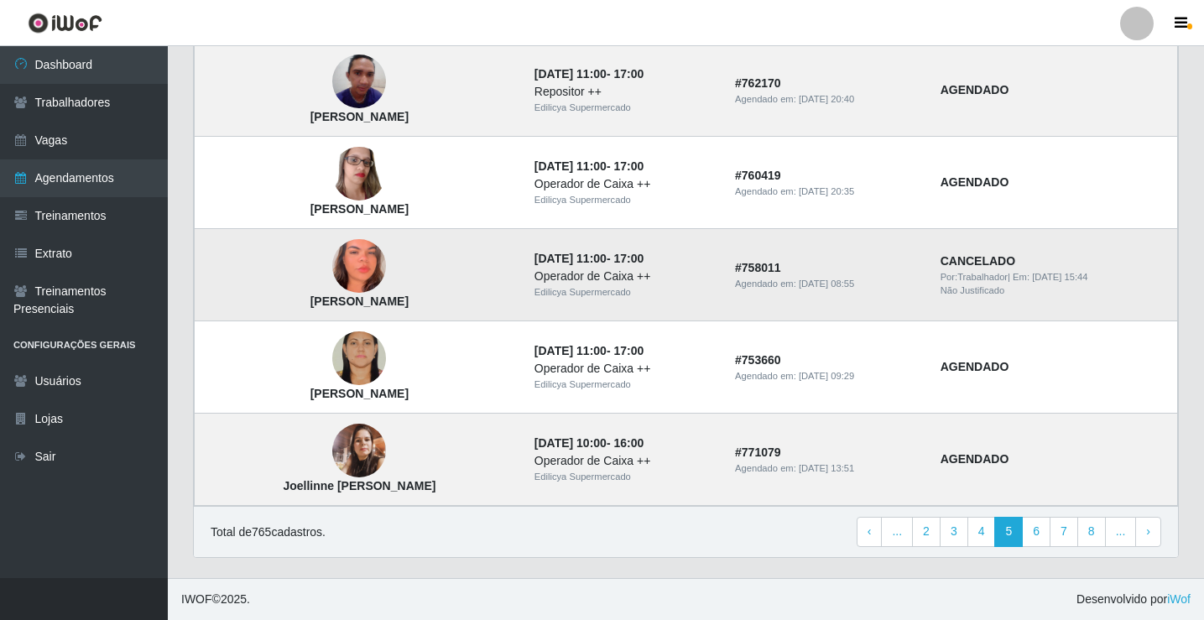
click at [356, 248] on img at bounding box center [359, 266] width 54 height 117
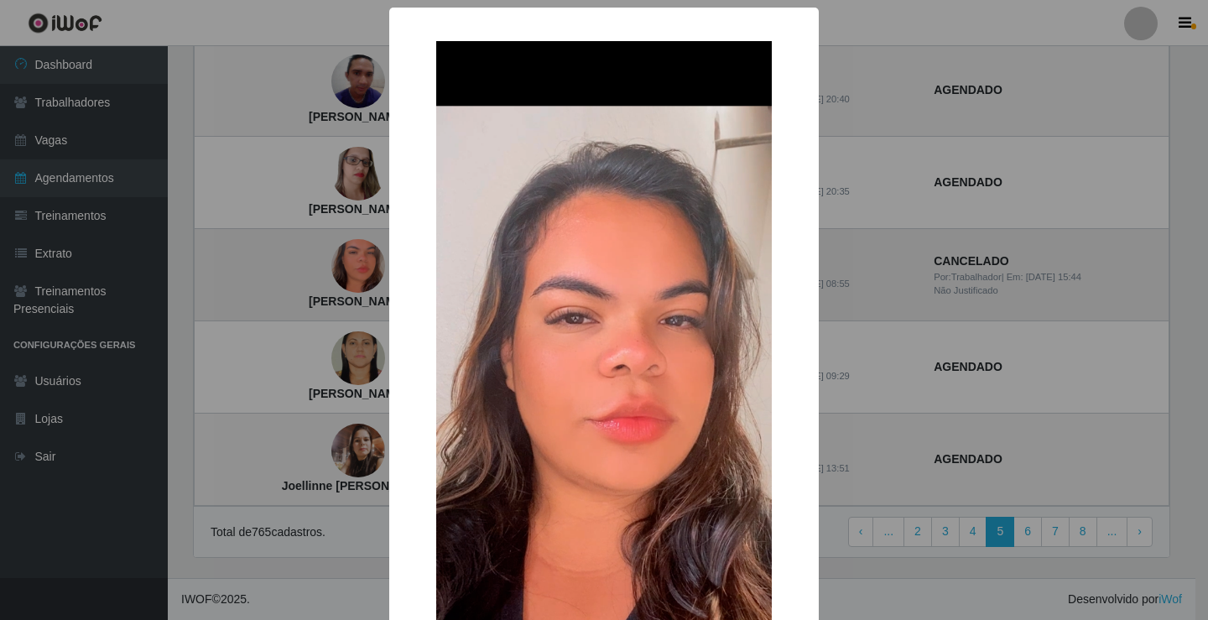
click at [356, 248] on div "× Renata Kelly da Silva Reis Maia OK Cancel" at bounding box center [604, 310] width 1208 height 620
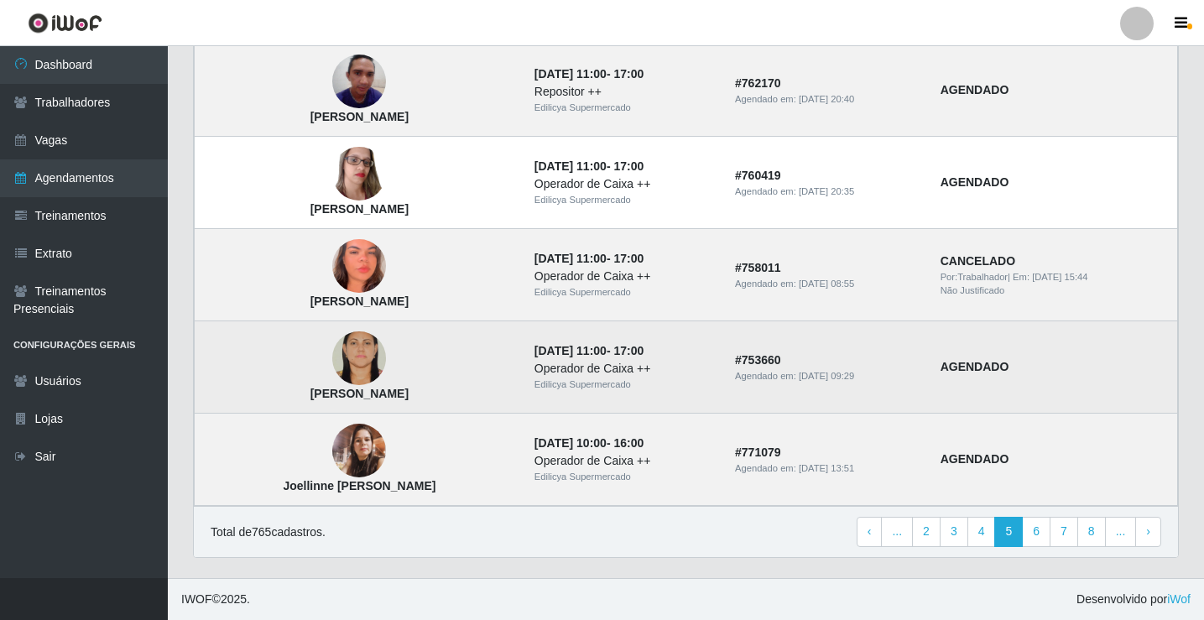
click at [355, 353] on img at bounding box center [359, 359] width 54 height 80
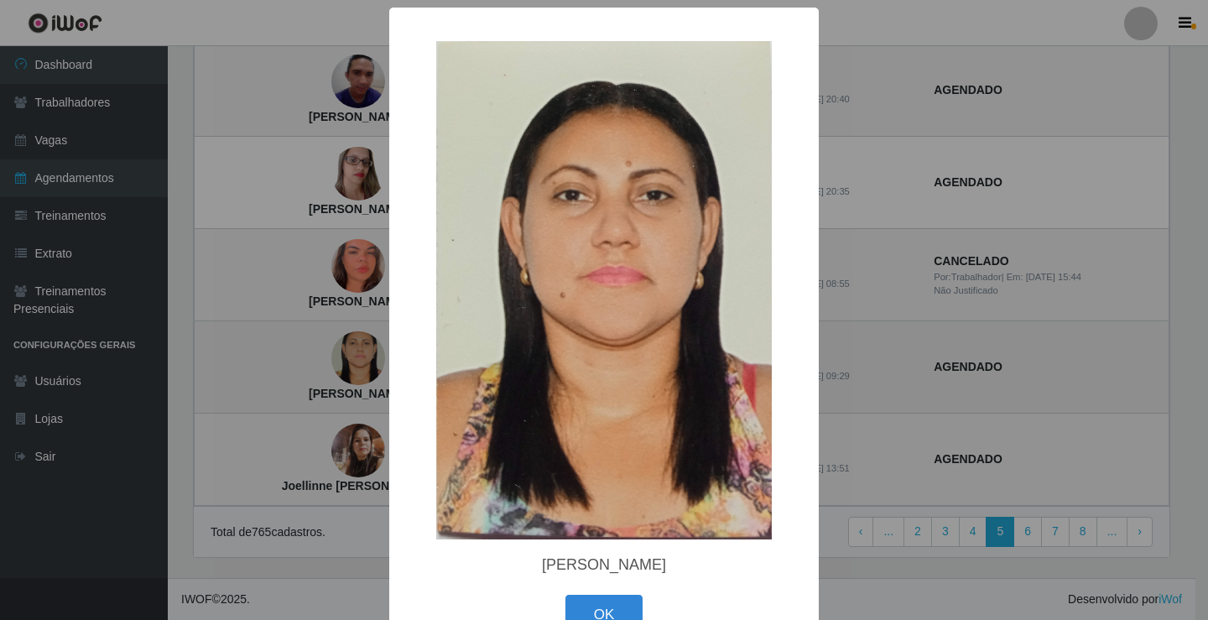
click at [355, 353] on div "× Valbia Bezerra da Silva OK Cancel" at bounding box center [604, 310] width 1208 height 620
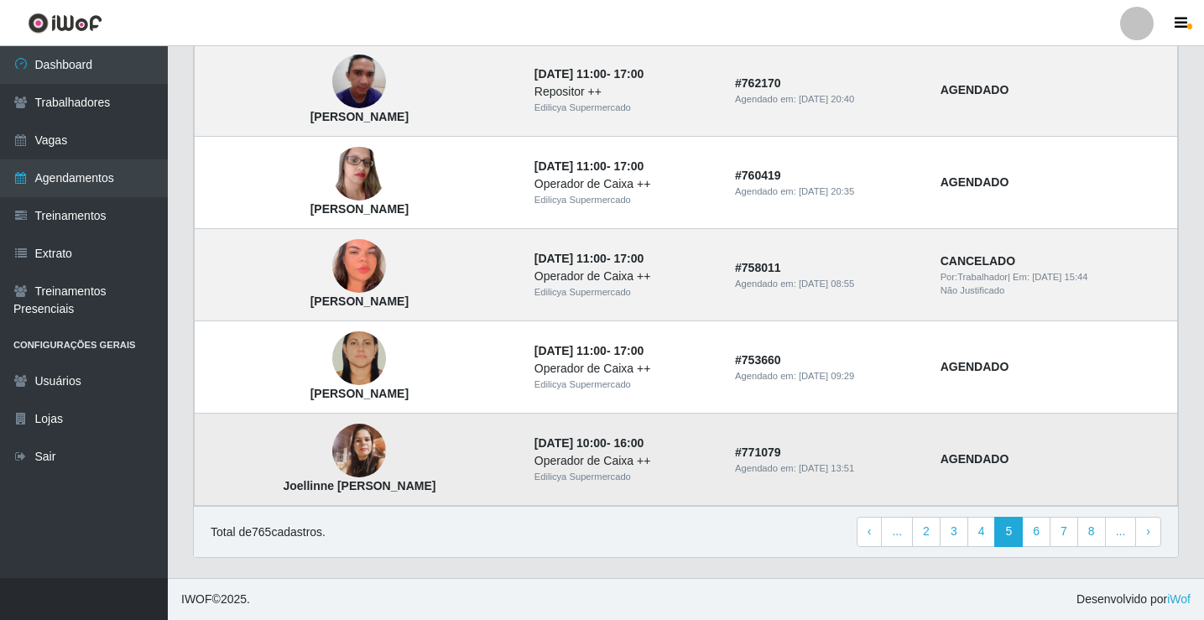
click at [334, 455] on img at bounding box center [359, 451] width 54 height 54
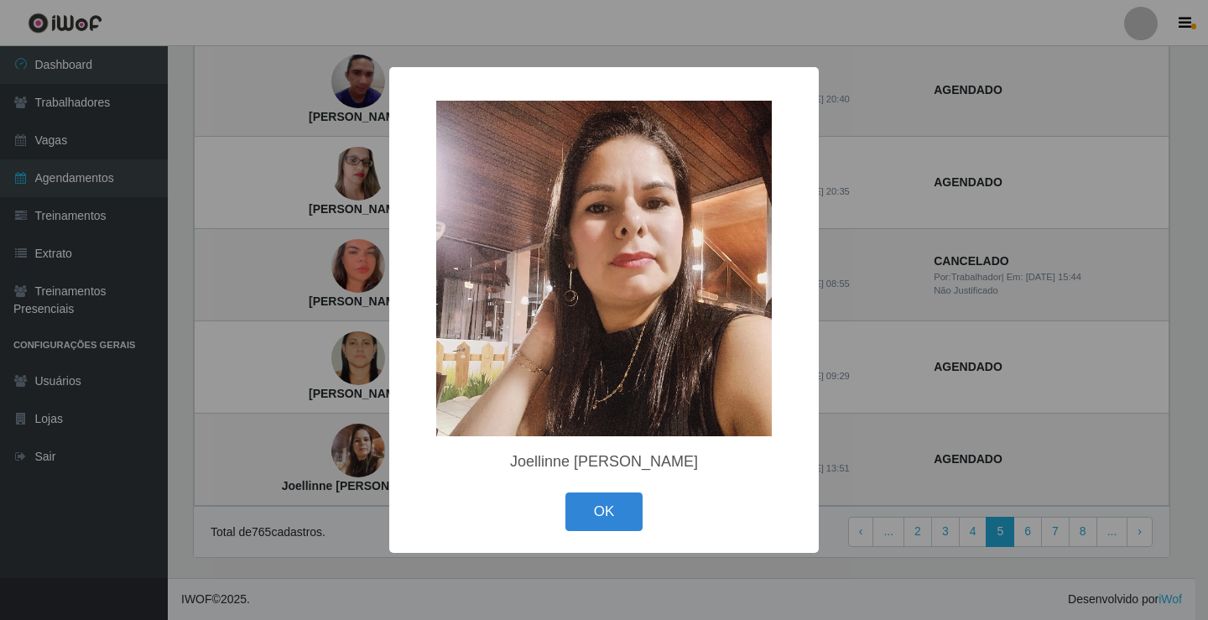
click at [344, 451] on div "× Joellinne Cristhiane dos Santos Souza OK Cancel" at bounding box center [604, 310] width 1208 height 620
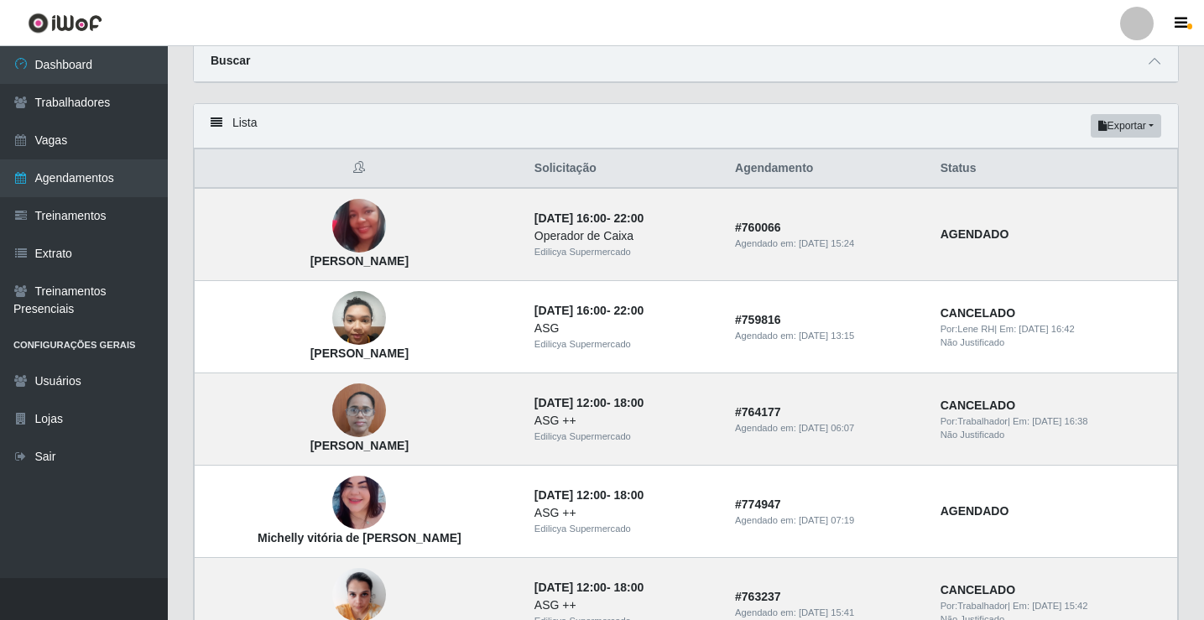
scroll to position [0, 0]
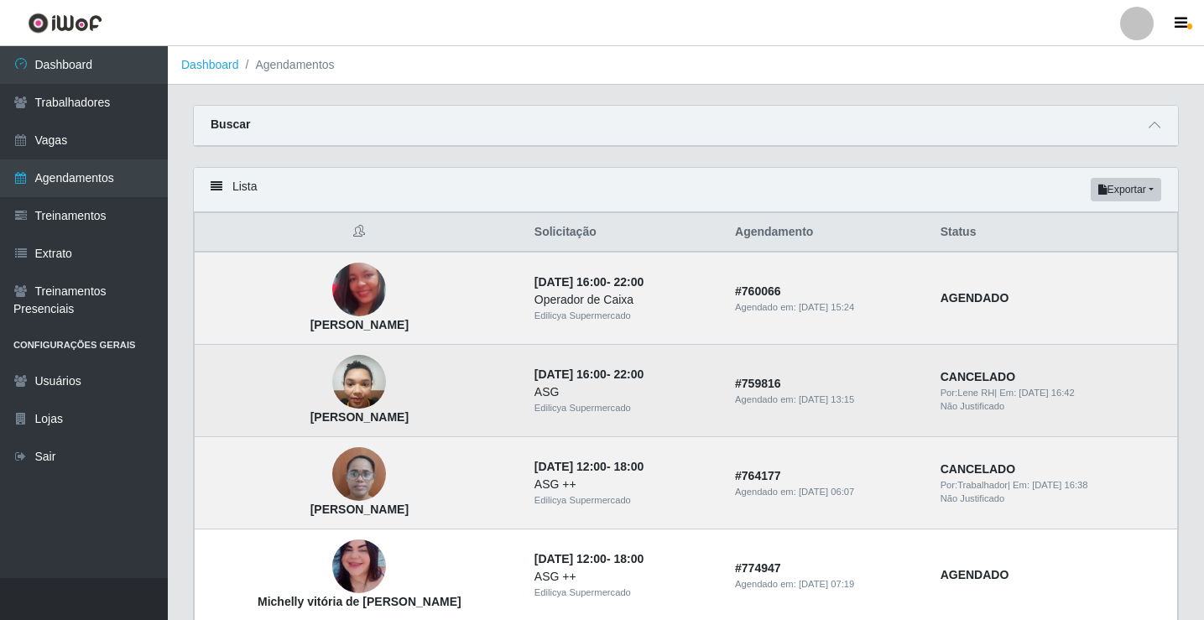
click at [346, 380] on img at bounding box center [359, 382] width 54 height 71
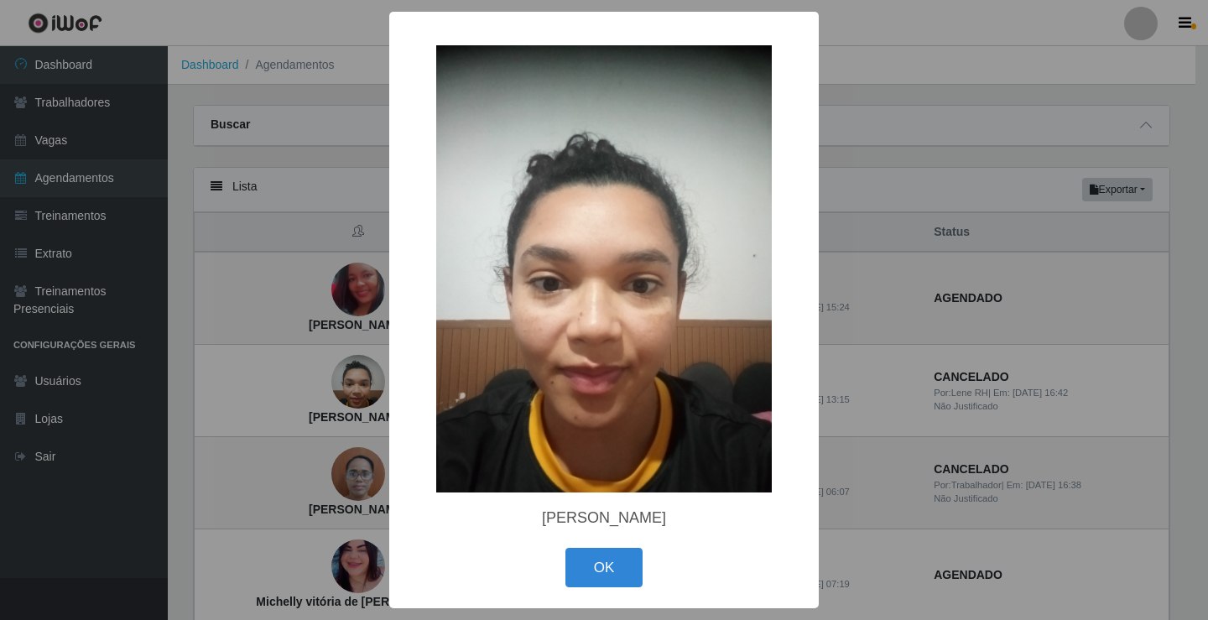
click at [346, 379] on div "× Maria Lucivania da Silva OK Cancel" at bounding box center [604, 310] width 1208 height 620
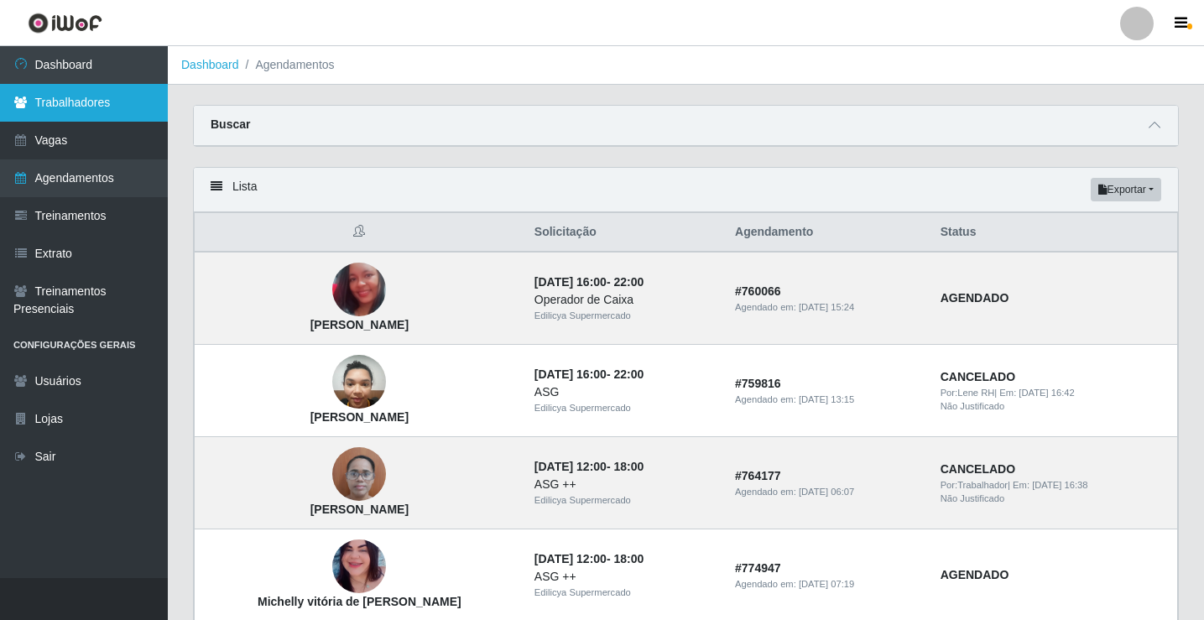
click at [68, 93] on link "Trabalhadores" at bounding box center [84, 103] width 168 height 38
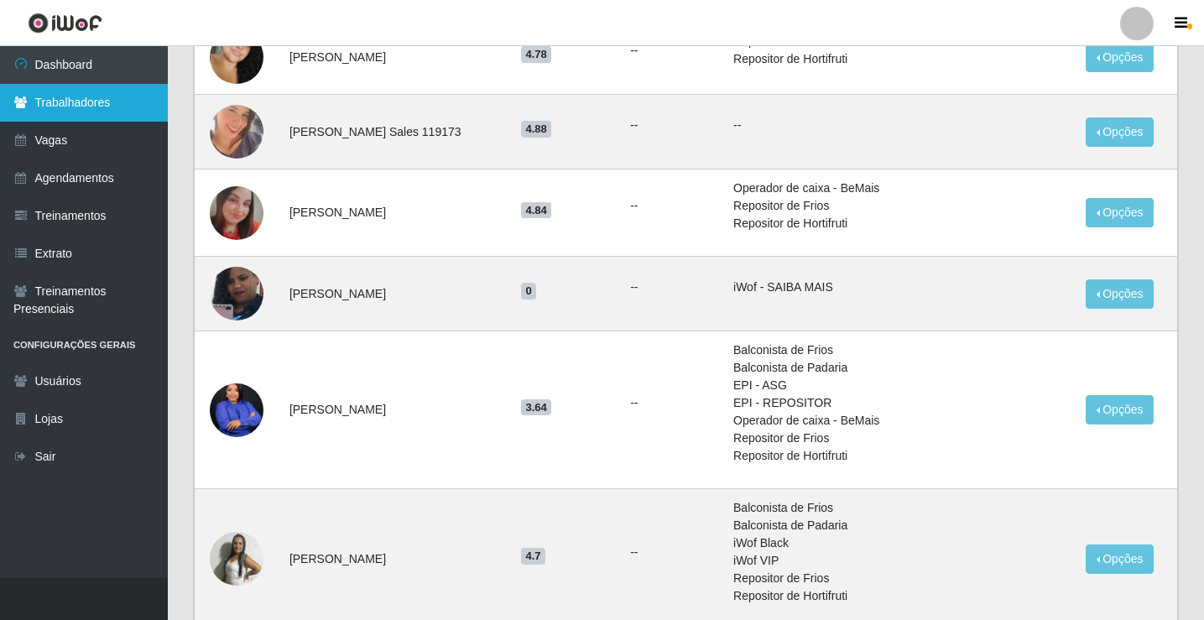
scroll to position [1023, 0]
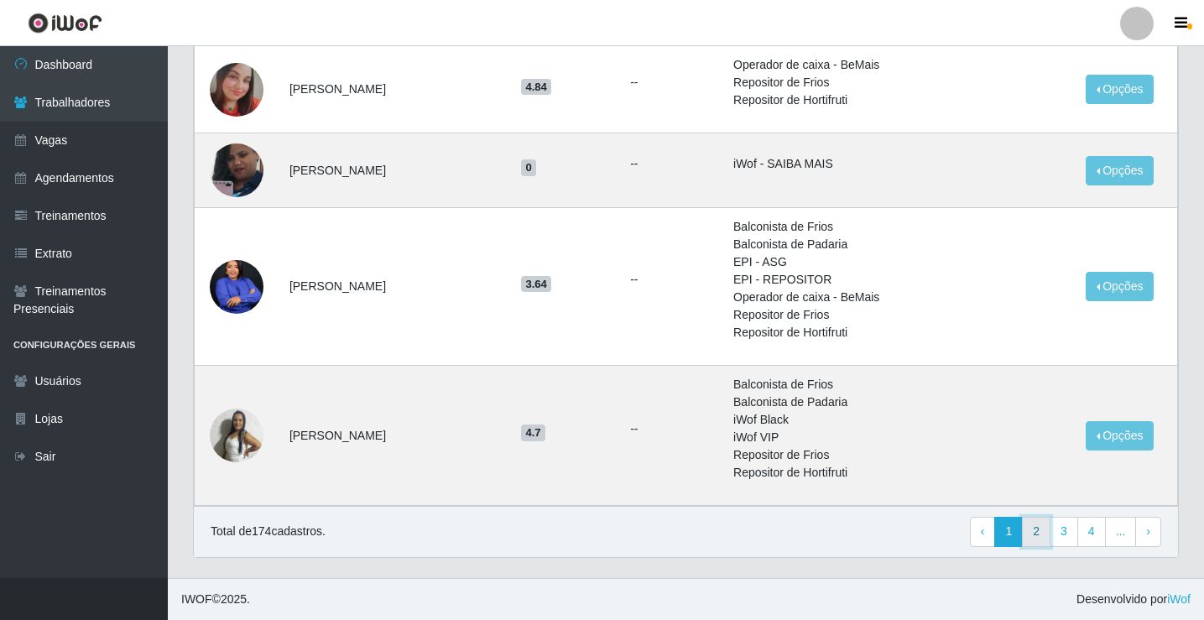
click at [1042, 532] on link "2" at bounding box center [1036, 532] width 29 height 30
